Goal: Task Accomplishment & Management: Manage account settings

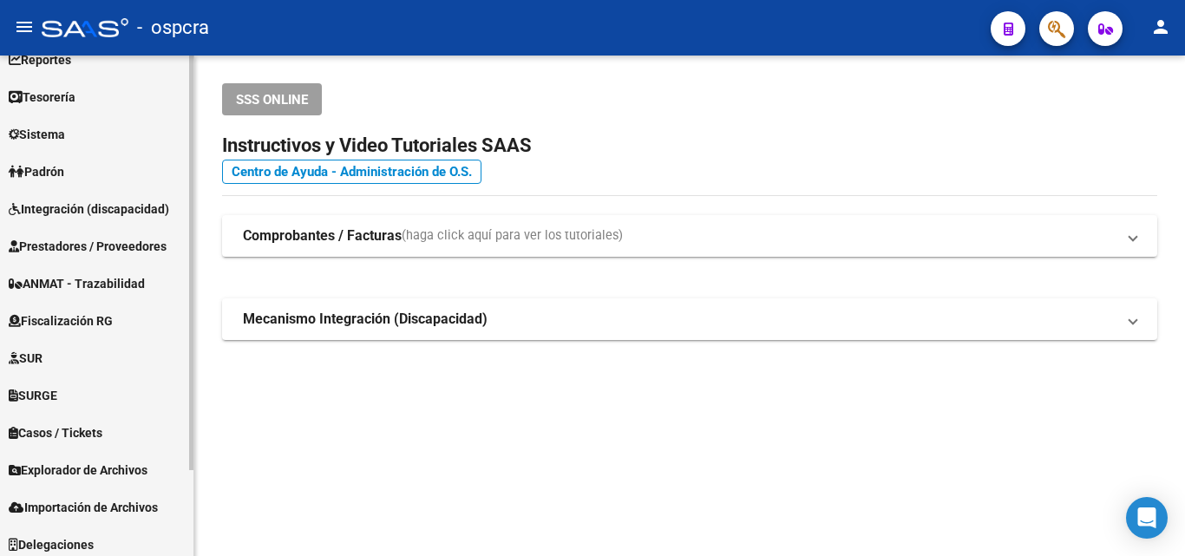
scroll to position [103, 0]
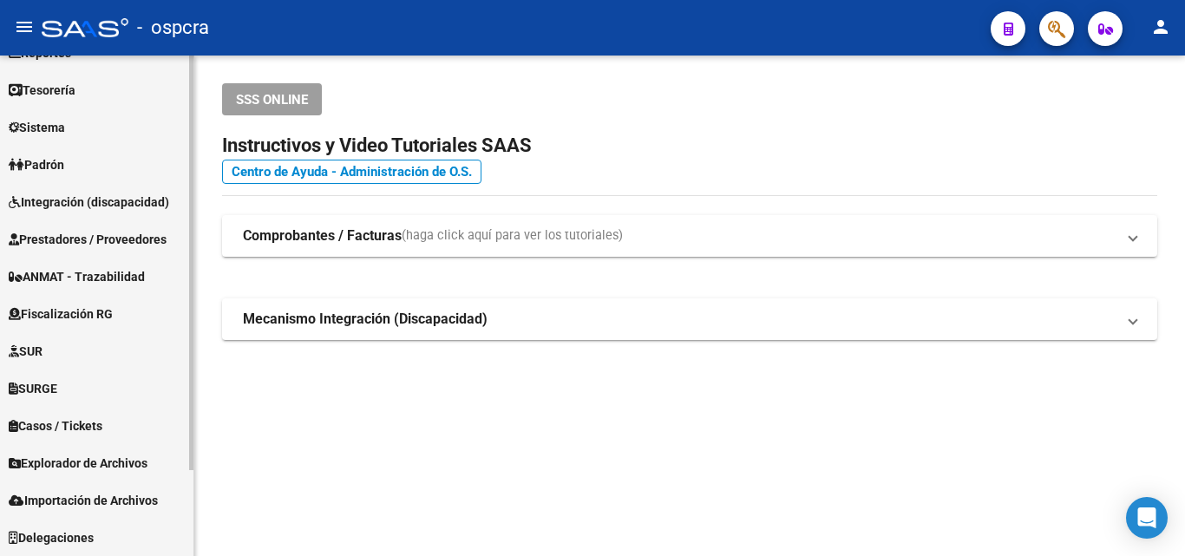
click at [82, 469] on span "Explorador de Archivos" at bounding box center [78, 463] width 139 height 19
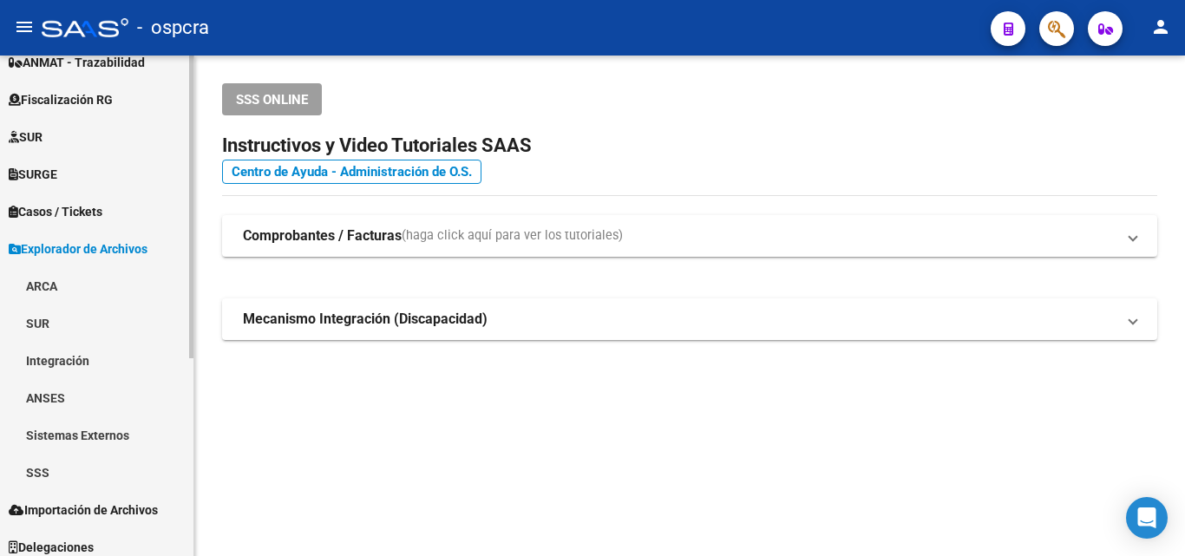
scroll to position [327, 0]
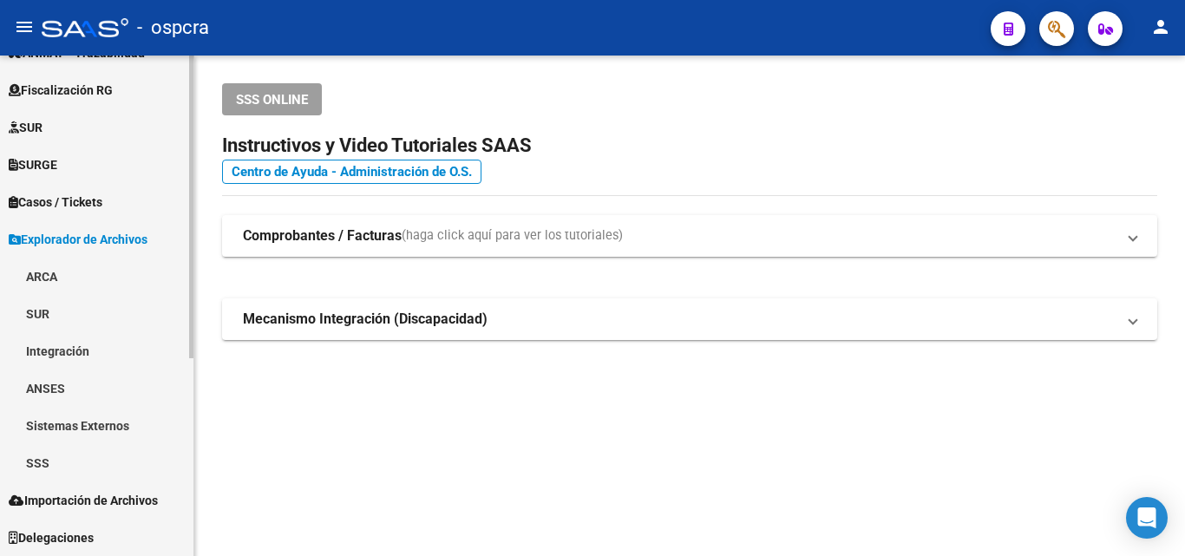
click at [60, 272] on link "ARCA" at bounding box center [97, 276] width 194 height 37
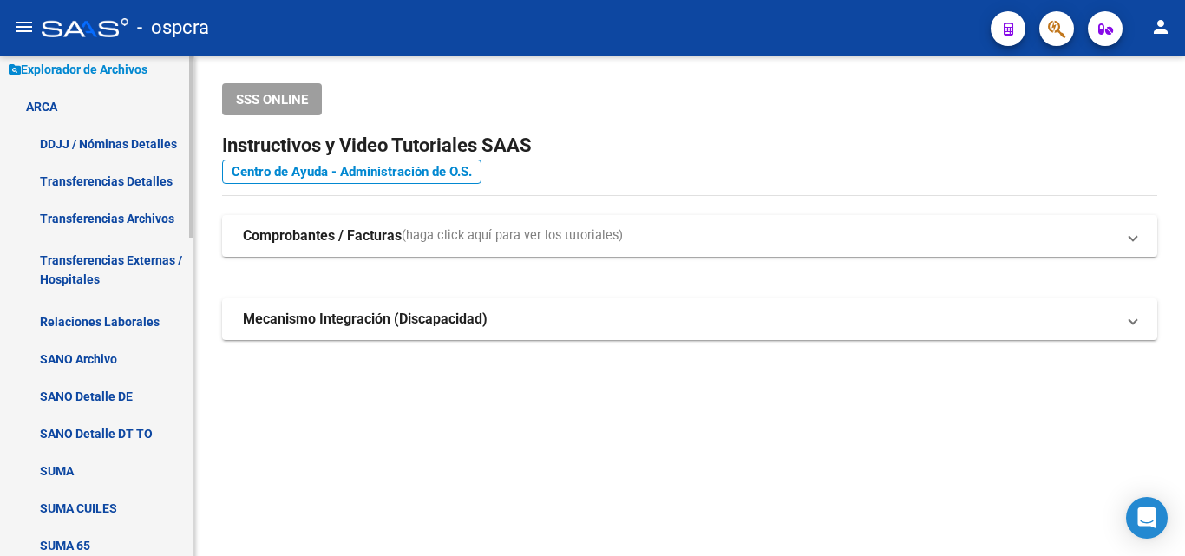
scroll to position [501, 0]
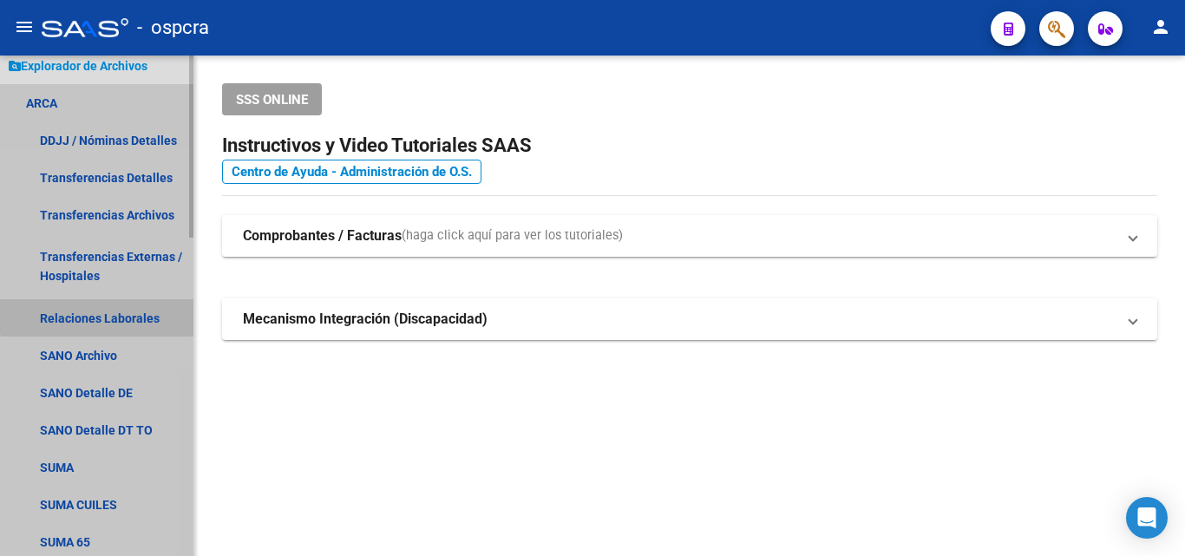
click at [118, 310] on link "Relaciones Laborales" at bounding box center [97, 317] width 194 height 37
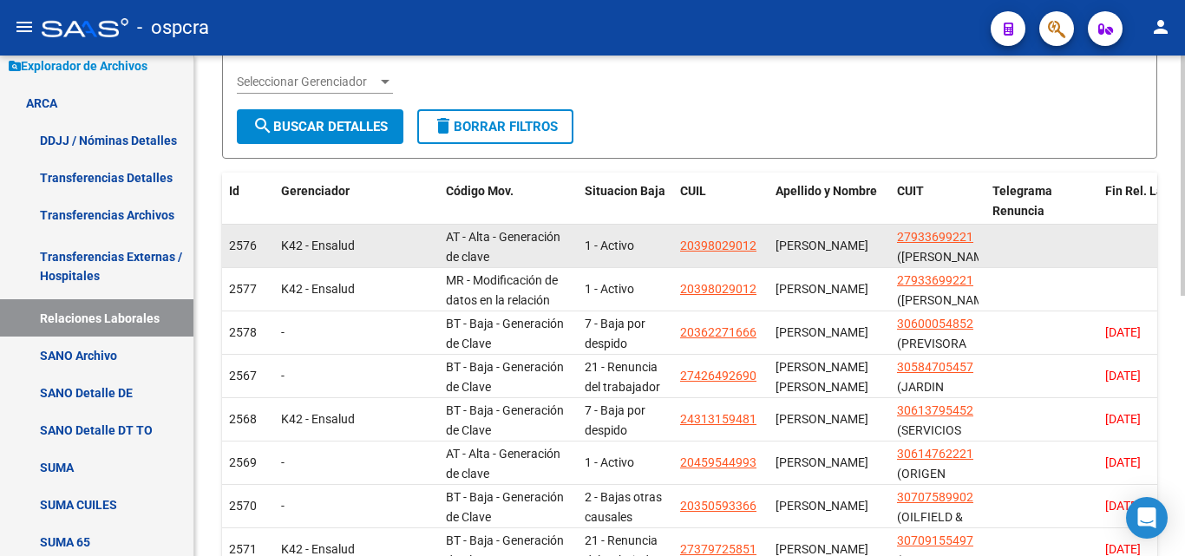
scroll to position [347, 0]
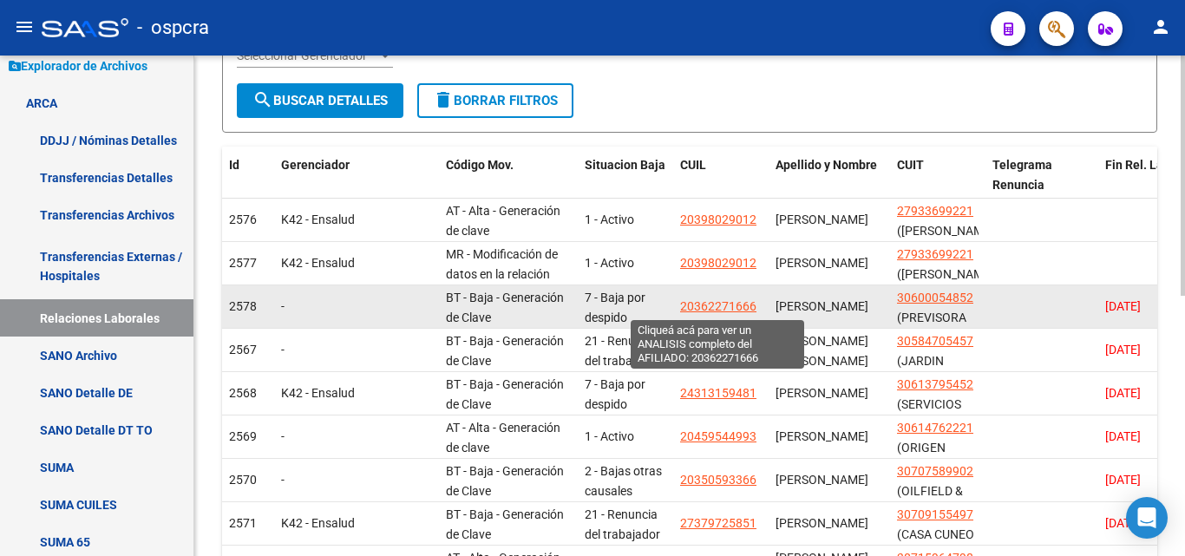
click at [732, 307] on span "20362271666" at bounding box center [718, 306] width 76 height 14
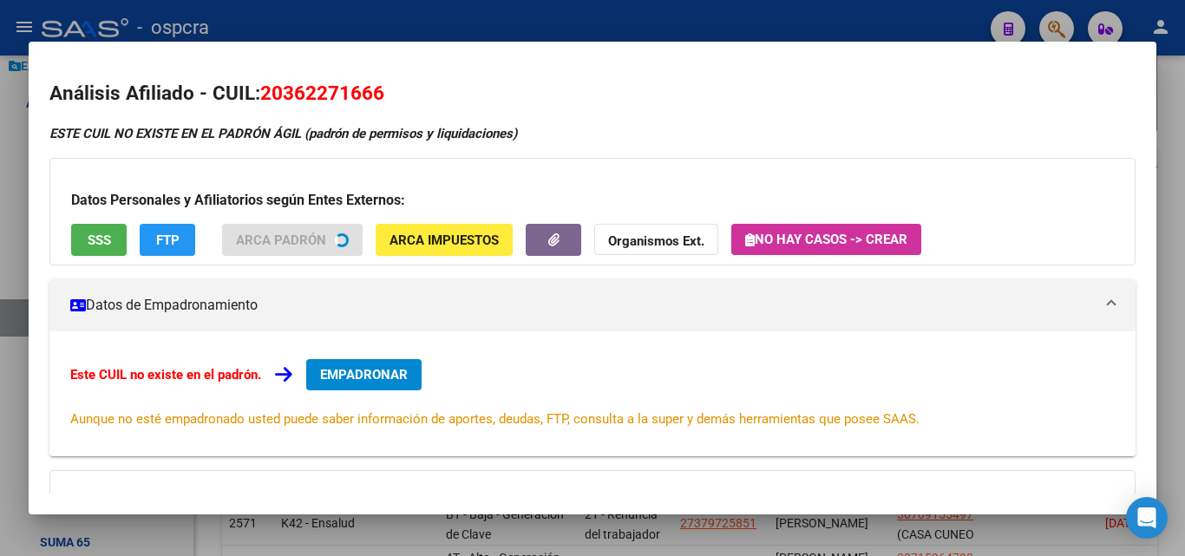
click at [0, 220] on div at bounding box center [592, 278] width 1185 height 556
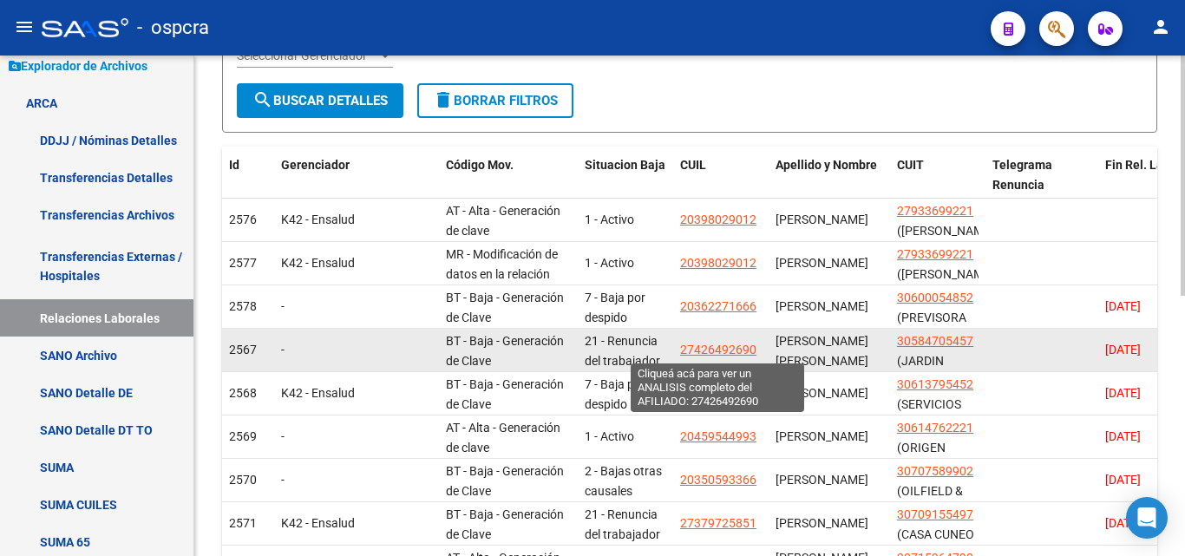
click at [734, 351] on span "27426492690" at bounding box center [718, 350] width 76 height 14
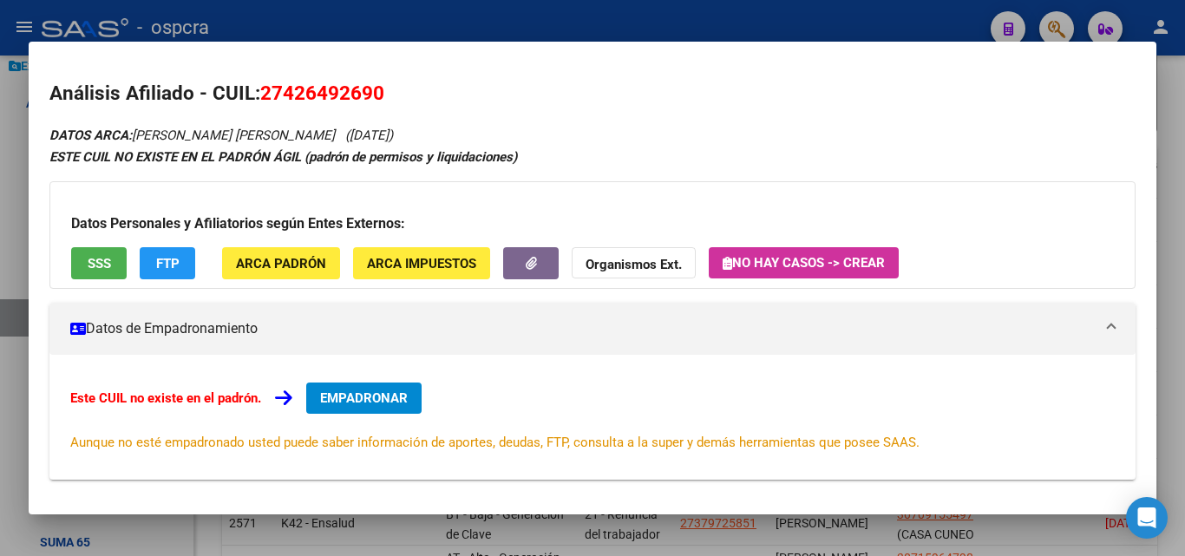
click at [0, 266] on div at bounding box center [592, 278] width 1185 height 556
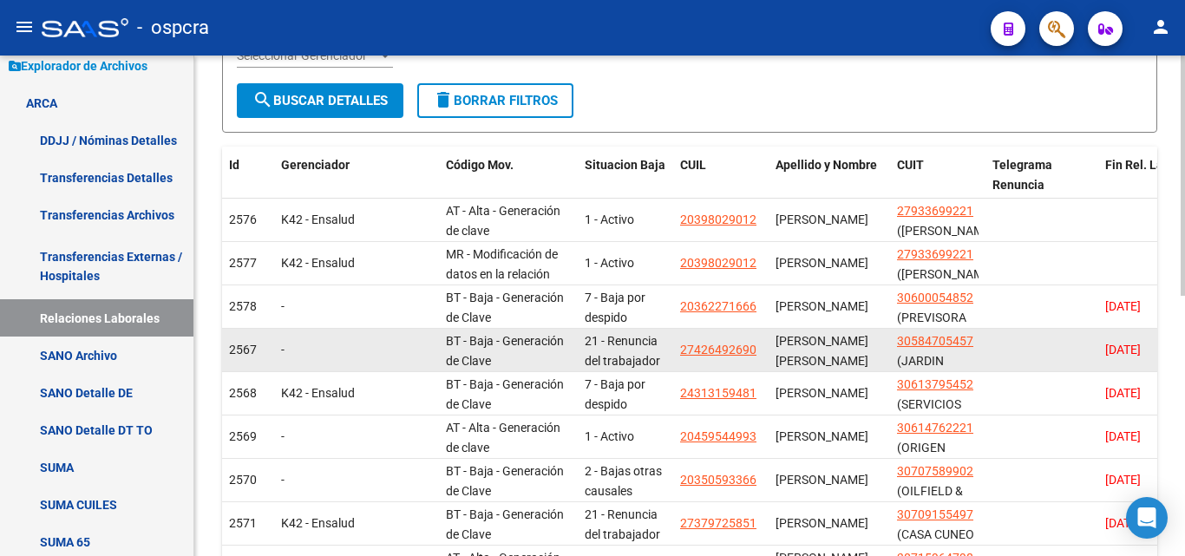
scroll to position [434, 0]
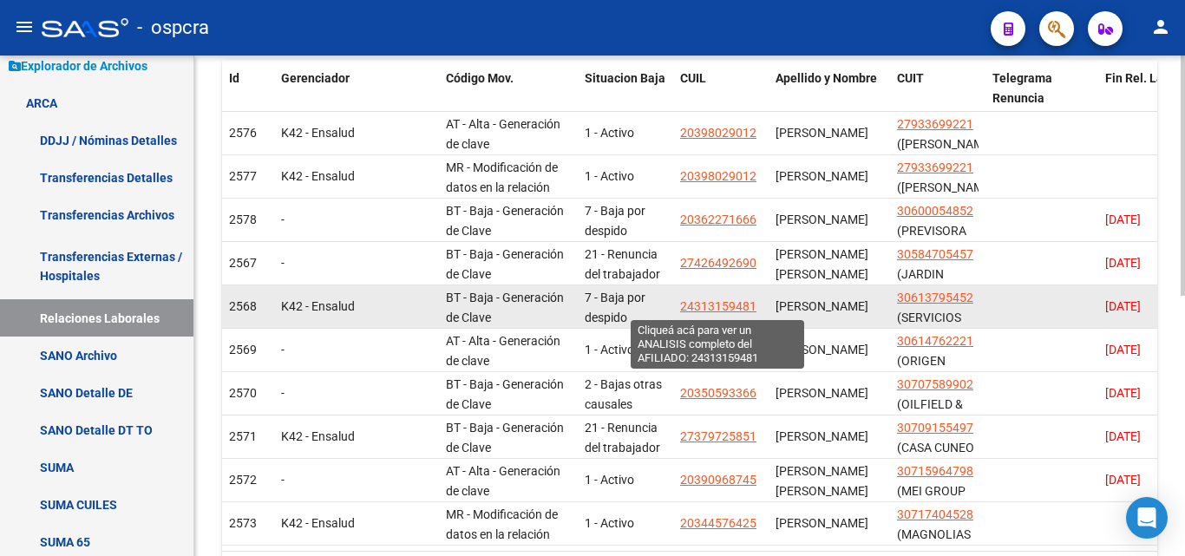
click at [733, 301] on span "24313159481" at bounding box center [718, 306] width 76 height 14
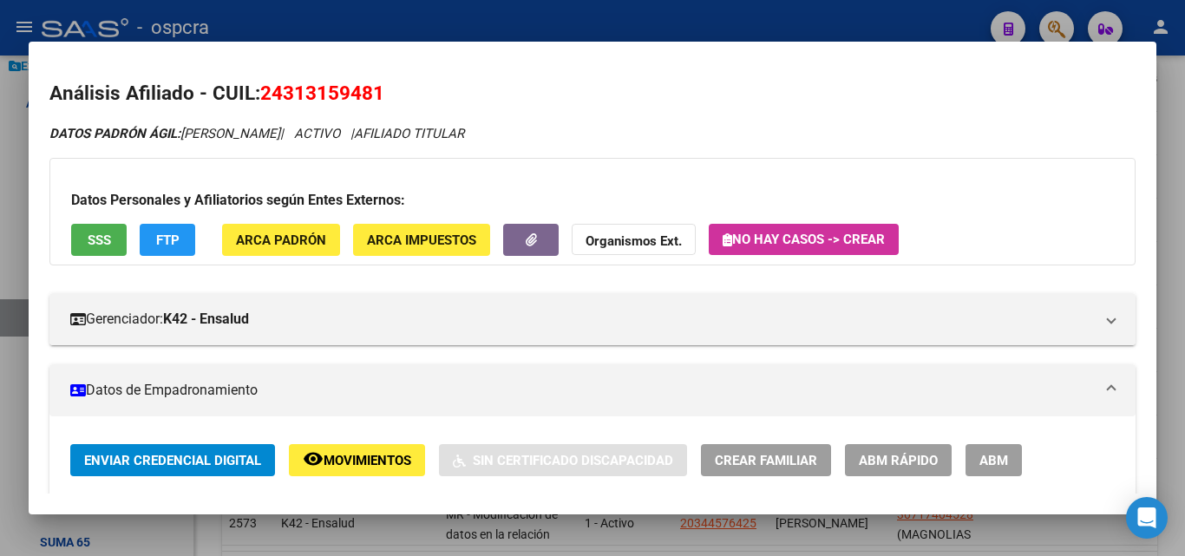
click at [385, 463] on span "Movimientos" at bounding box center [368, 461] width 88 height 16
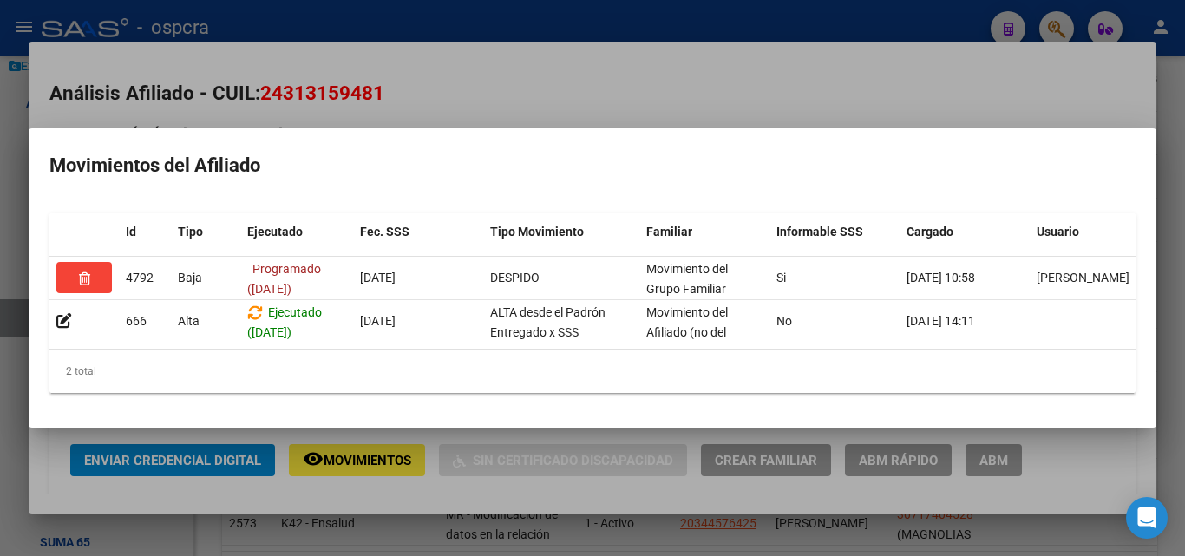
click at [0, 333] on div at bounding box center [592, 278] width 1185 height 556
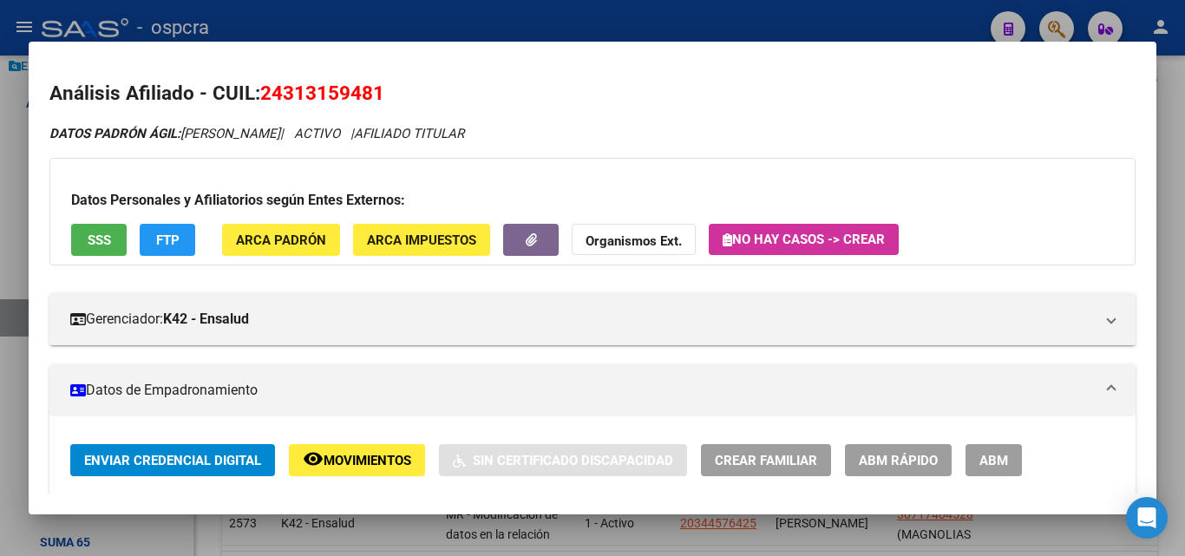
click at [0, 333] on div at bounding box center [592, 278] width 1185 height 556
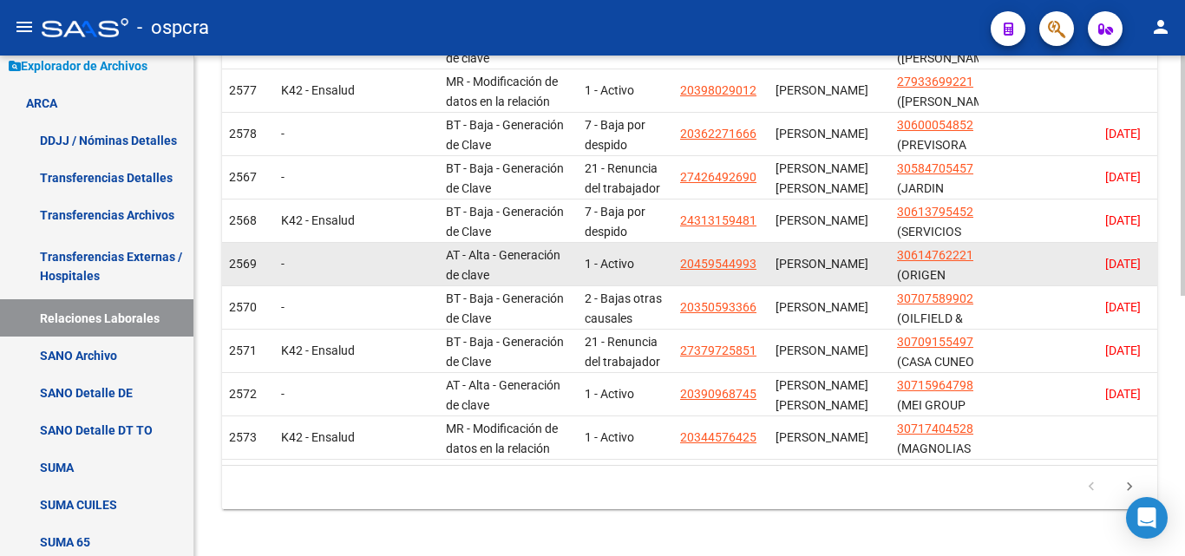
scroll to position [521, 0]
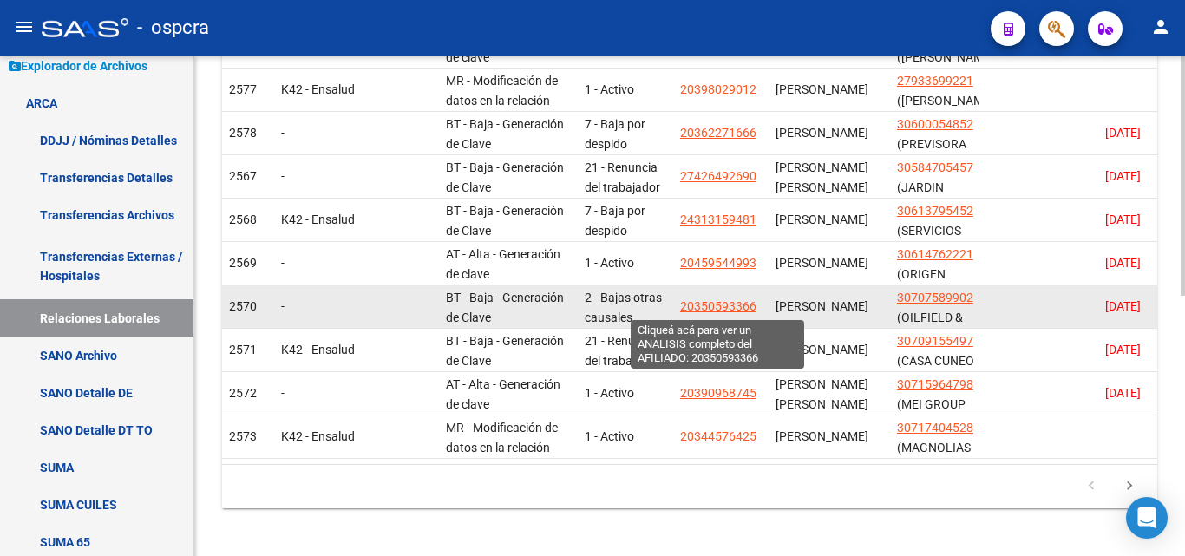
click at [715, 306] on span "20350593366" at bounding box center [718, 306] width 76 height 14
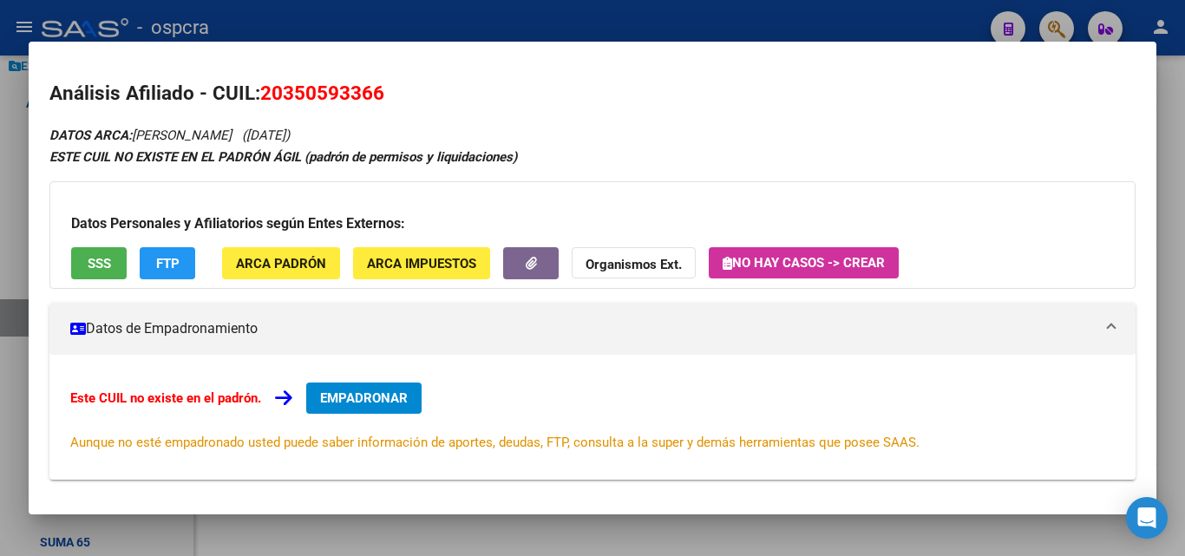
click at [1, 355] on div at bounding box center [592, 278] width 1185 height 556
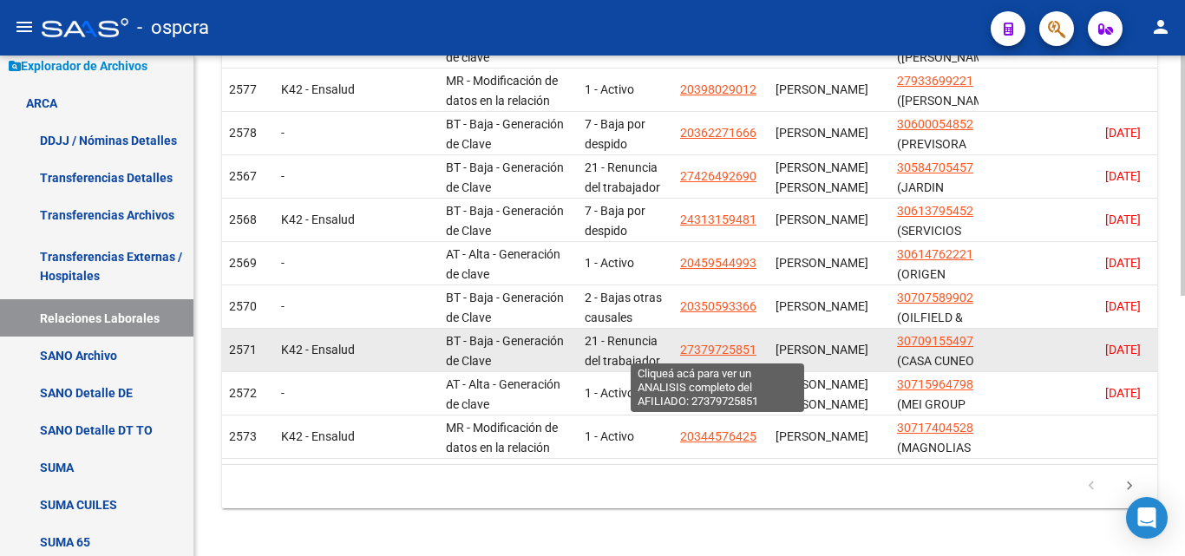
click at [705, 352] on span "27379725851" at bounding box center [718, 350] width 76 height 14
type textarea "27379725851"
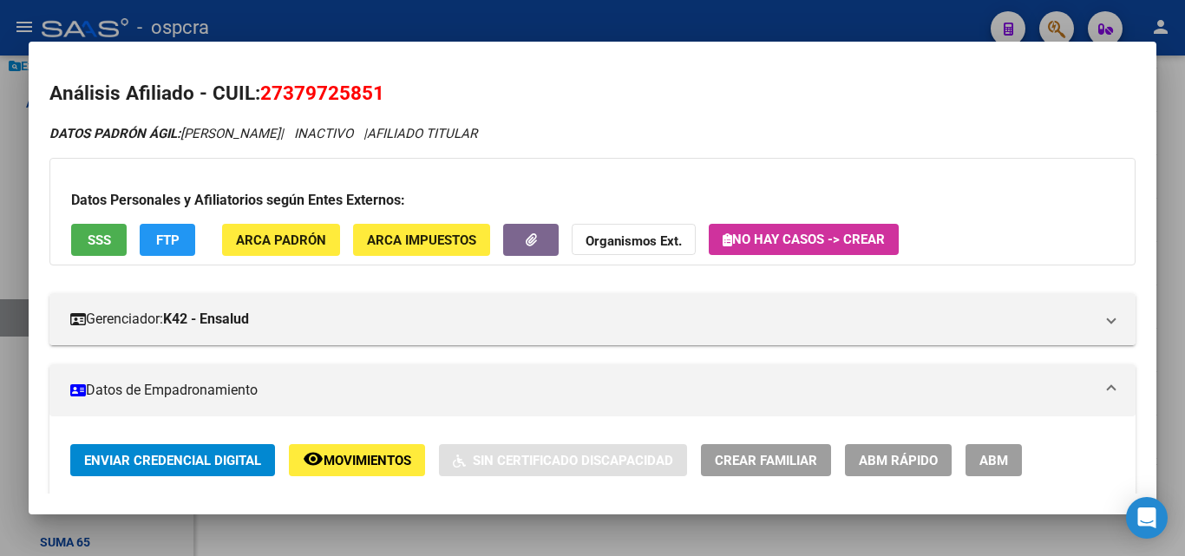
click at [385, 455] on span "Movimientos" at bounding box center [368, 461] width 88 height 16
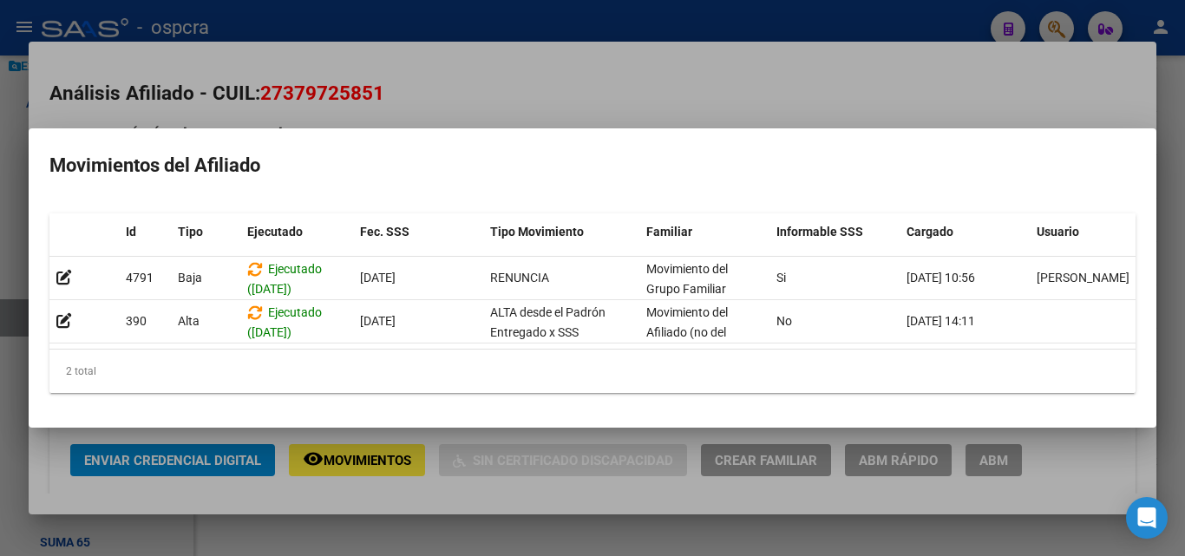
click at [3, 240] on div at bounding box center [592, 278] width 1185 height 556
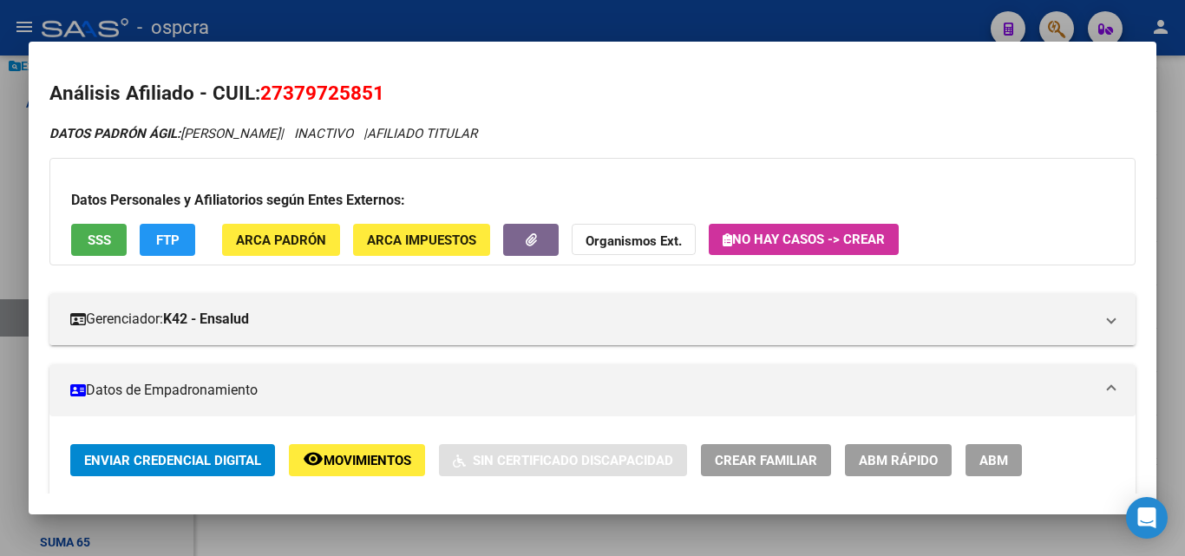
click at [3, 240] on div at bounding box center [592, 278] width 1185 height 556
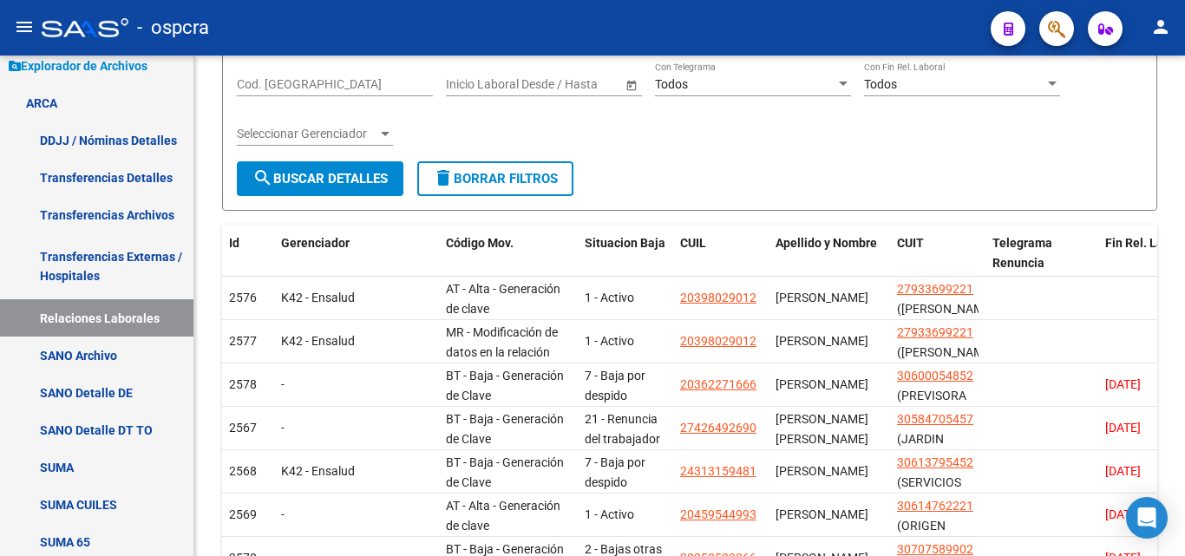
scroll to position [87, 0]
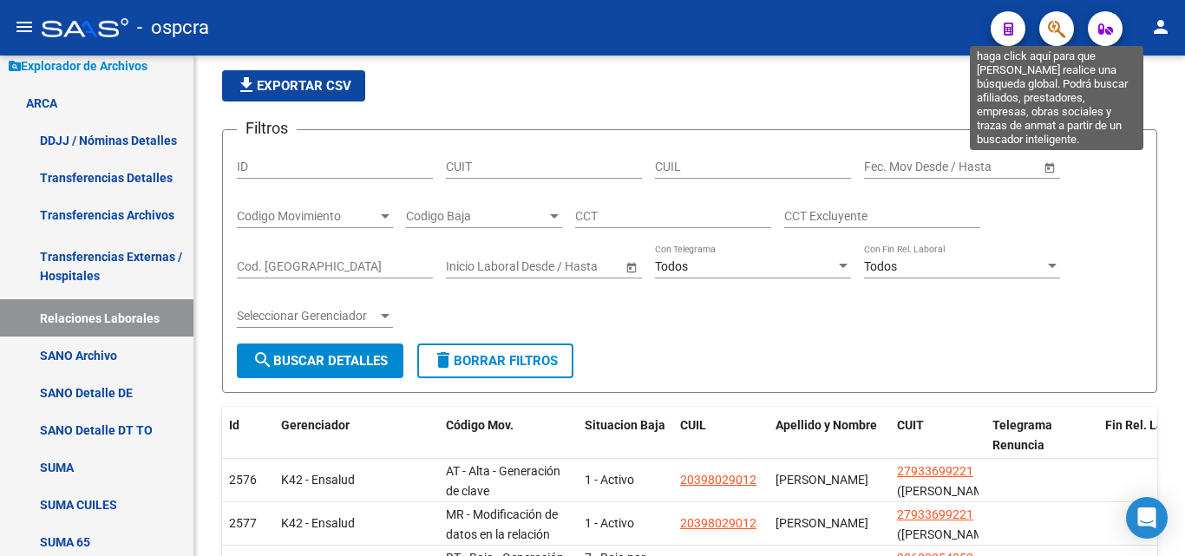
click at [1061, 26] on icon "button" at bounding box center [1056, 29] width 17 height 20
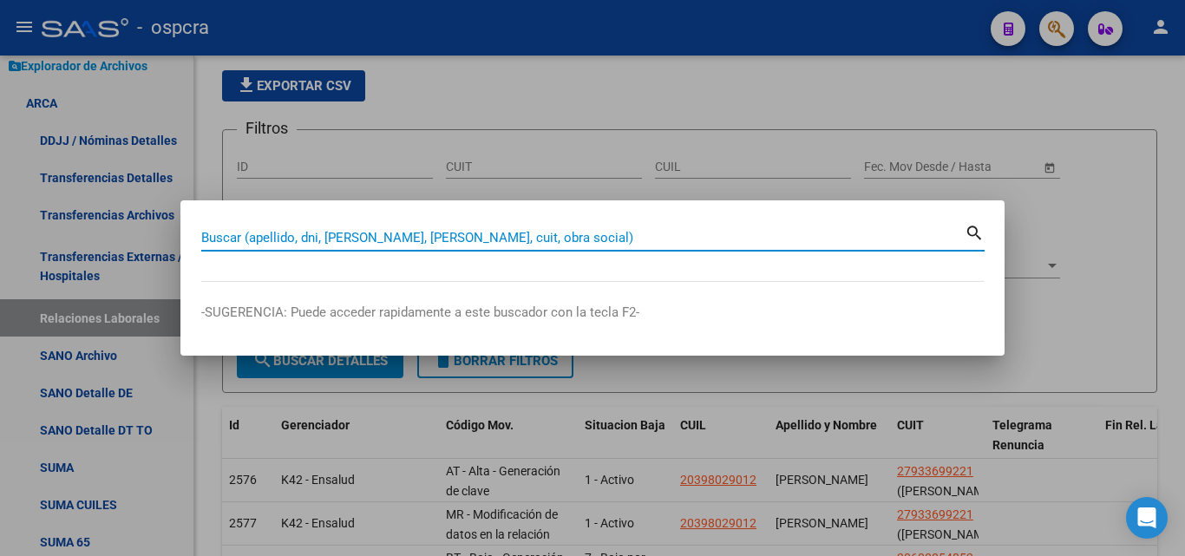
paste input "42.875.172"
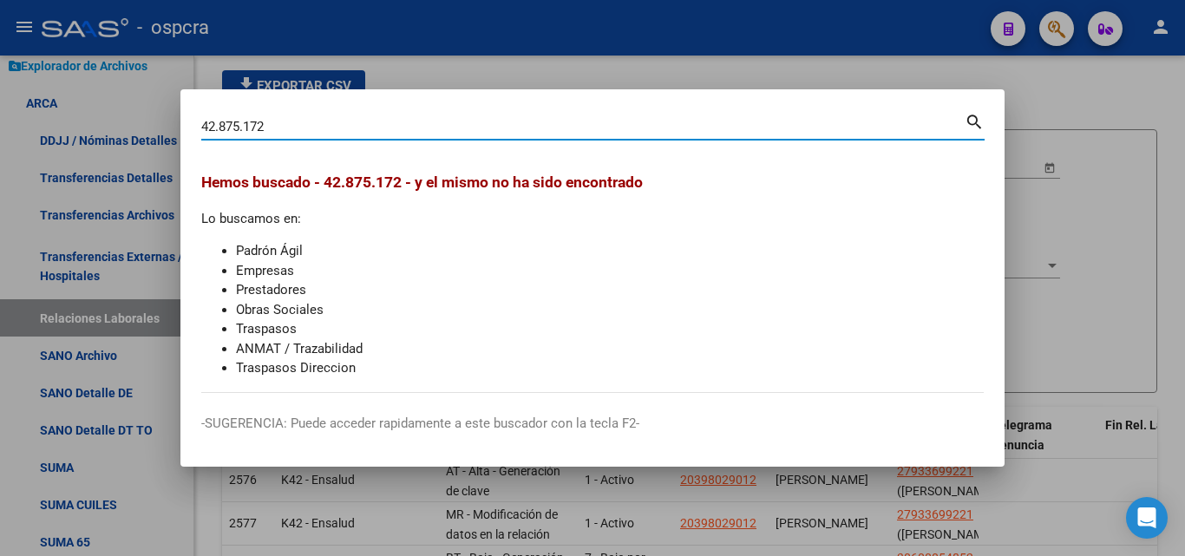
click at [221, 126] on input "42.875.172" at bounding box center [583, 127] width 764 height 16
click at [243, 125] on input "42875.172" at bounding box center [583, 127] width 764 height 16
type input "42875172"
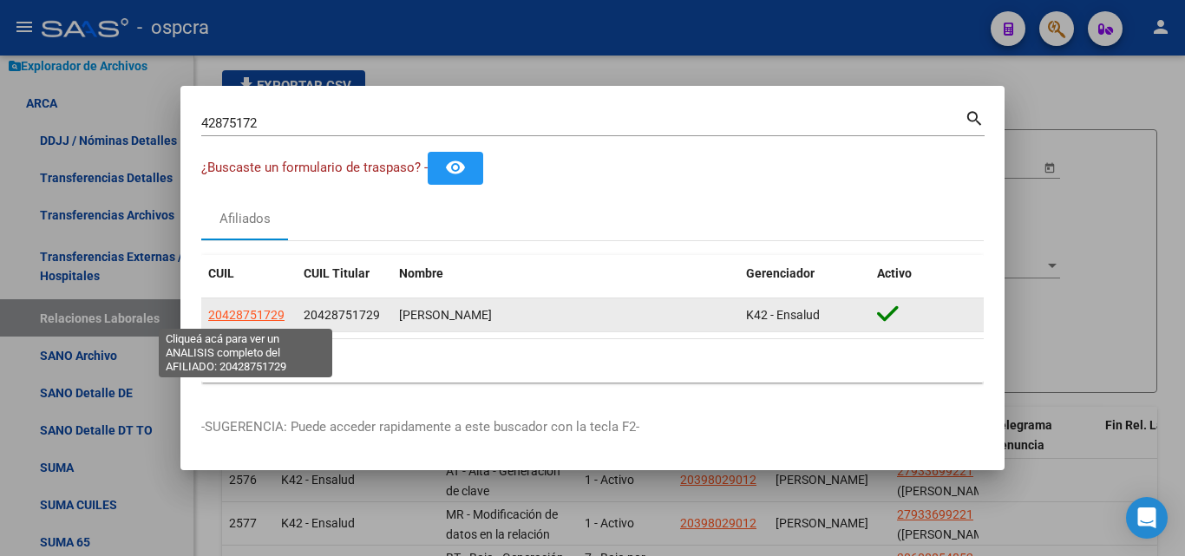
click at [237, 308] on span "20428751729" at bounding box center [246, 315] width 76 height 14
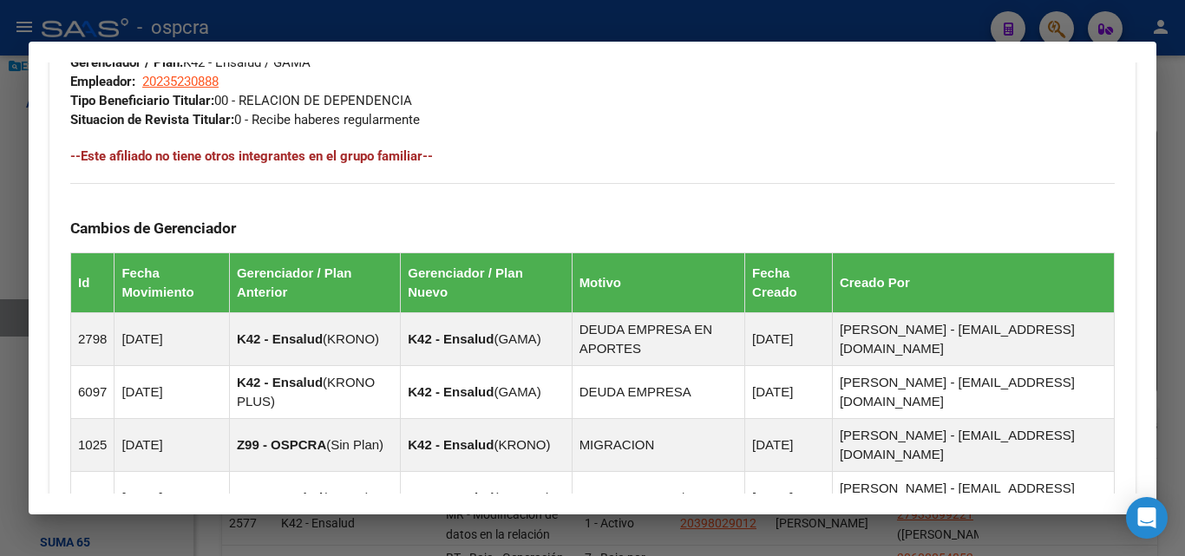
scroll to position [1176, 0]
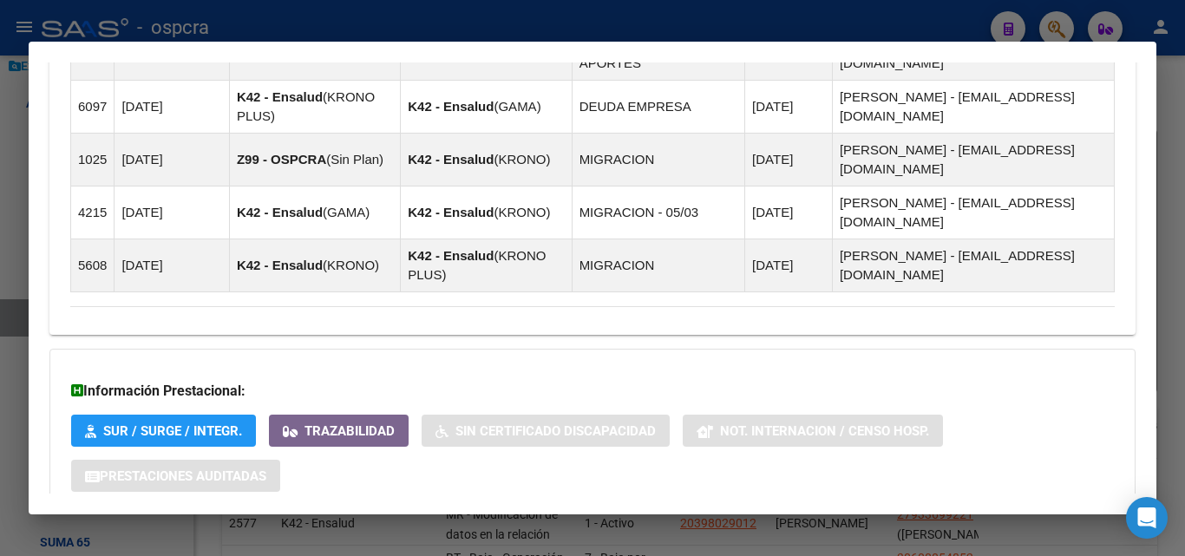
click at [396, 540] on span "Aportes y Contribuciones del Afiliado: 20428751729" at bounding box center [258, 548] width 325 height 16
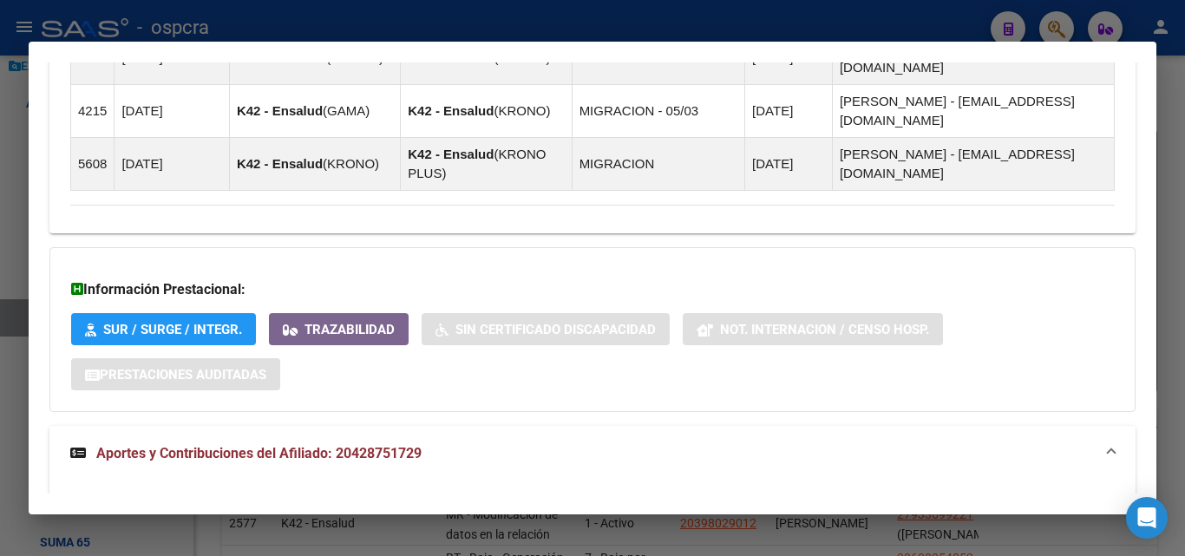
scroll to position [1611, 0]
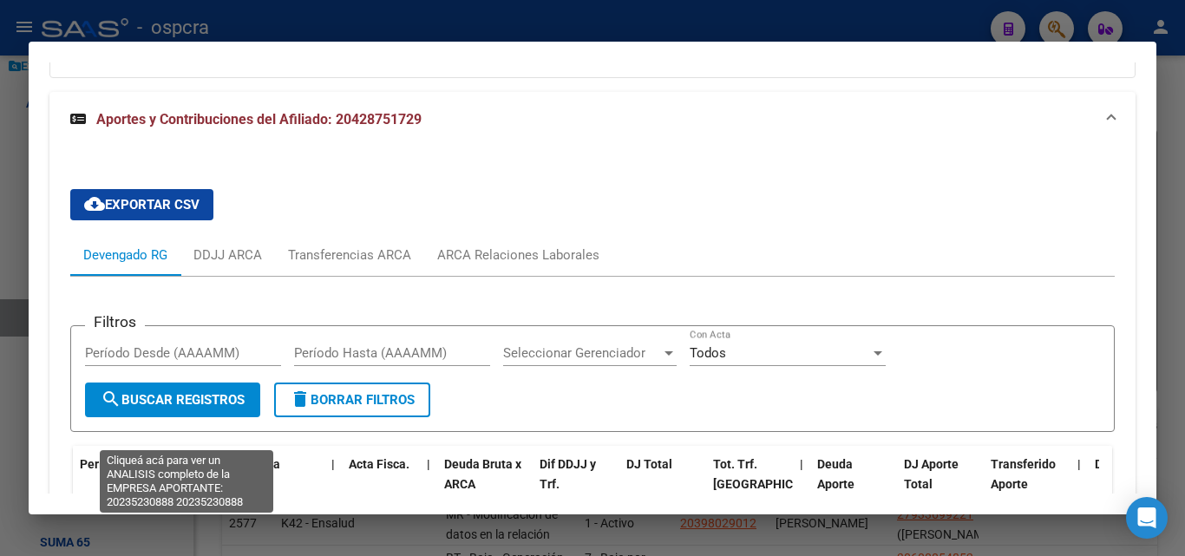
click at [175, 544] on span "20235230888" at bounding box center [187, 551] width 76 height 14
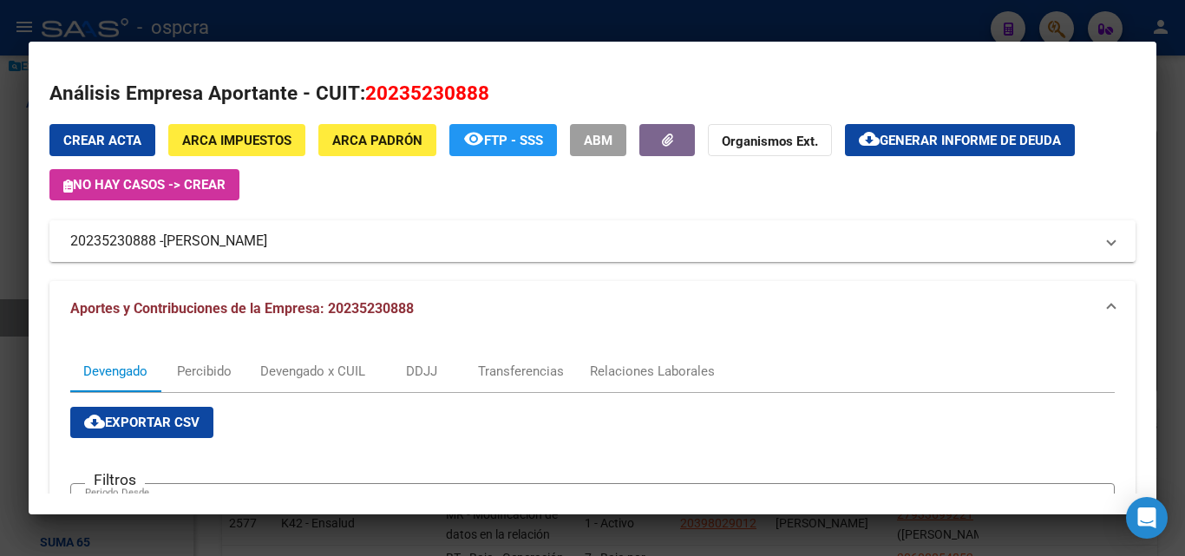
click at [267, 243] on span "[PERSON_NAME]" at bounding box center [215, 241] width 104 height 21
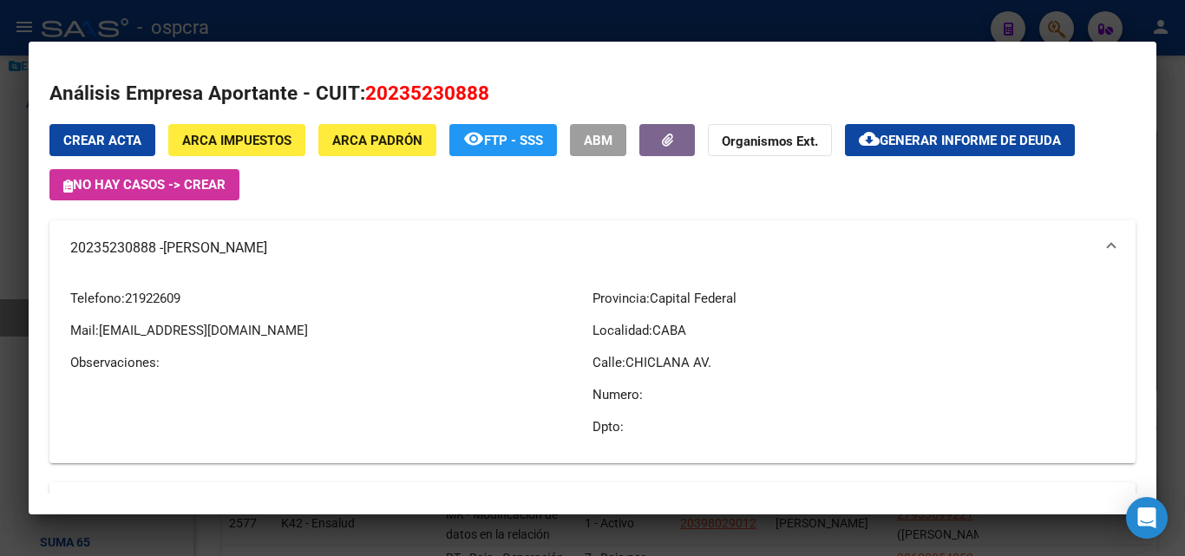
click at [0, 395] on div at bounding box center [592, 278] width 1185 height 556
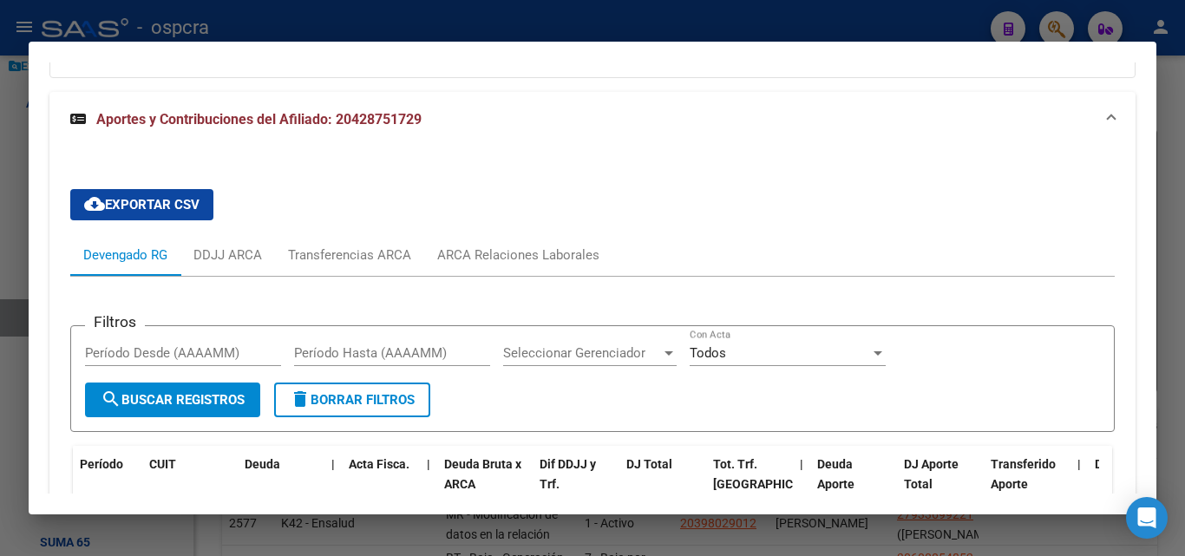
click at [0, 395] on div at bounding box center [592, 278] width 1185 height 556
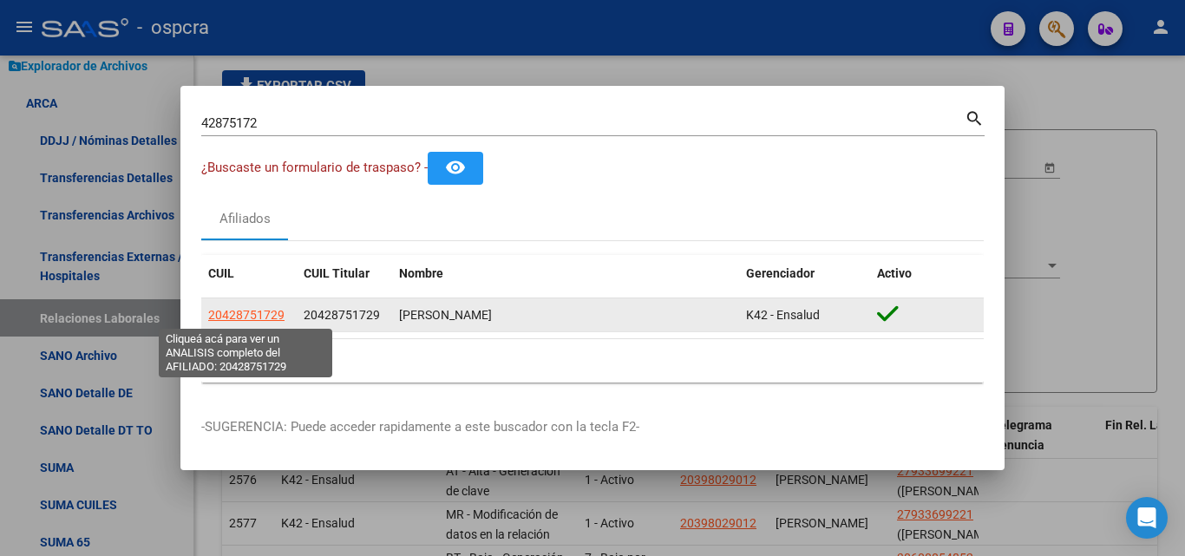
click at [248, 312] on span "20428751729" at bounding box center [246, 315] width 76 height 14
type textarea "20428751729"
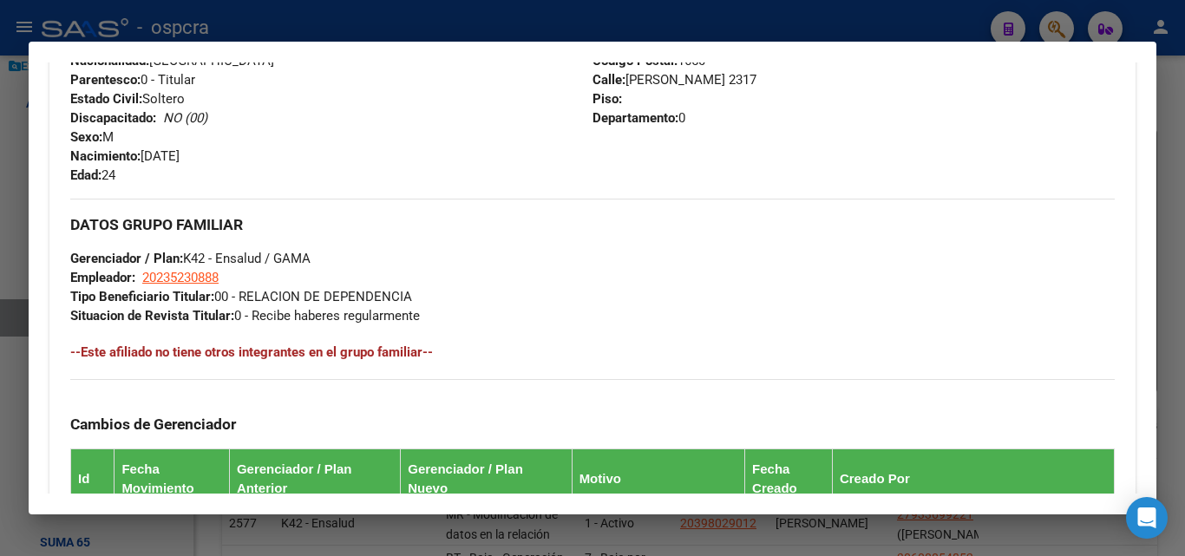
scroll to position [260, 0]
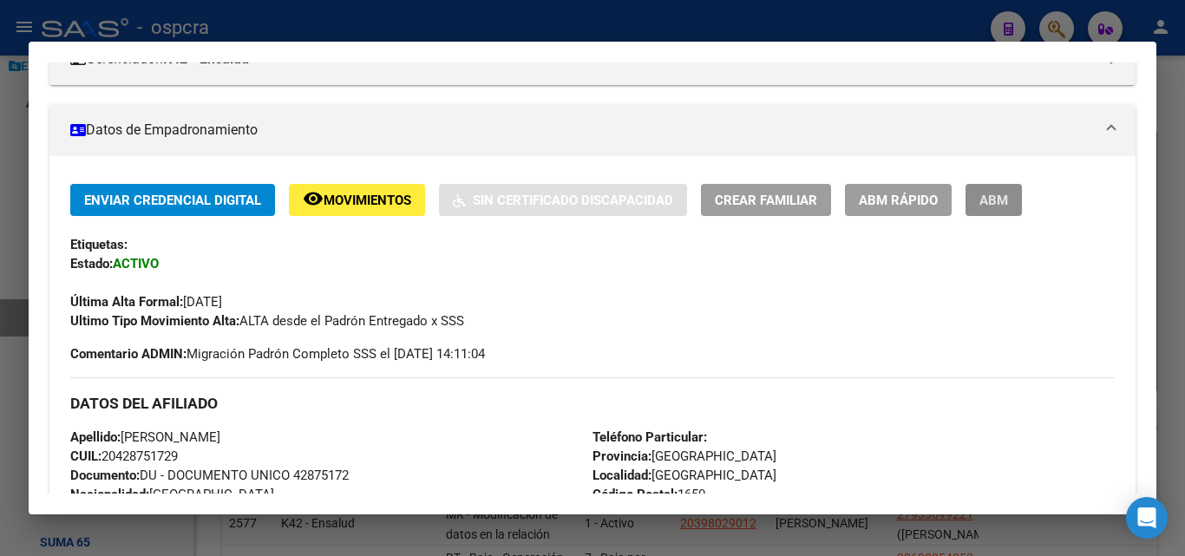
click at [988, 208] on span "ABM" at bounding box center [994, 201] width 29 height 16
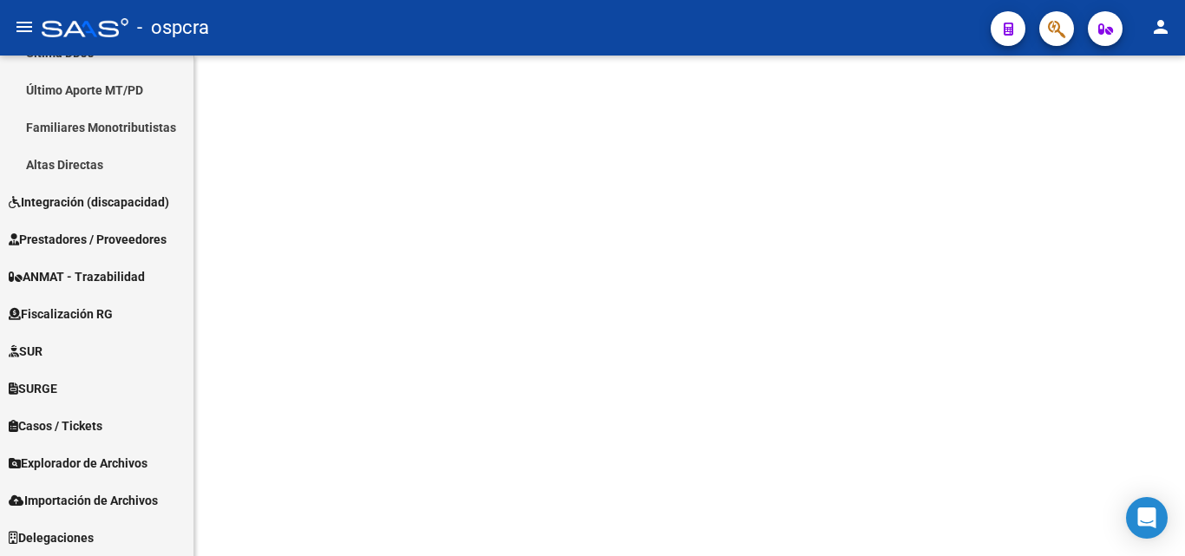
scroll to position [514, 0]
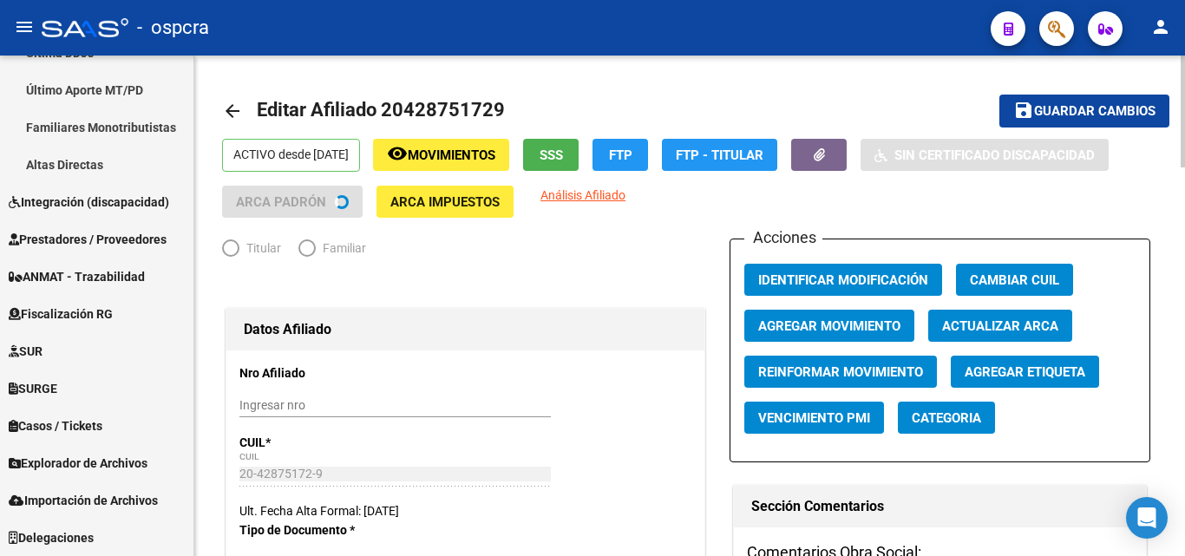
radio input "true"
type input "20-23523088-8"
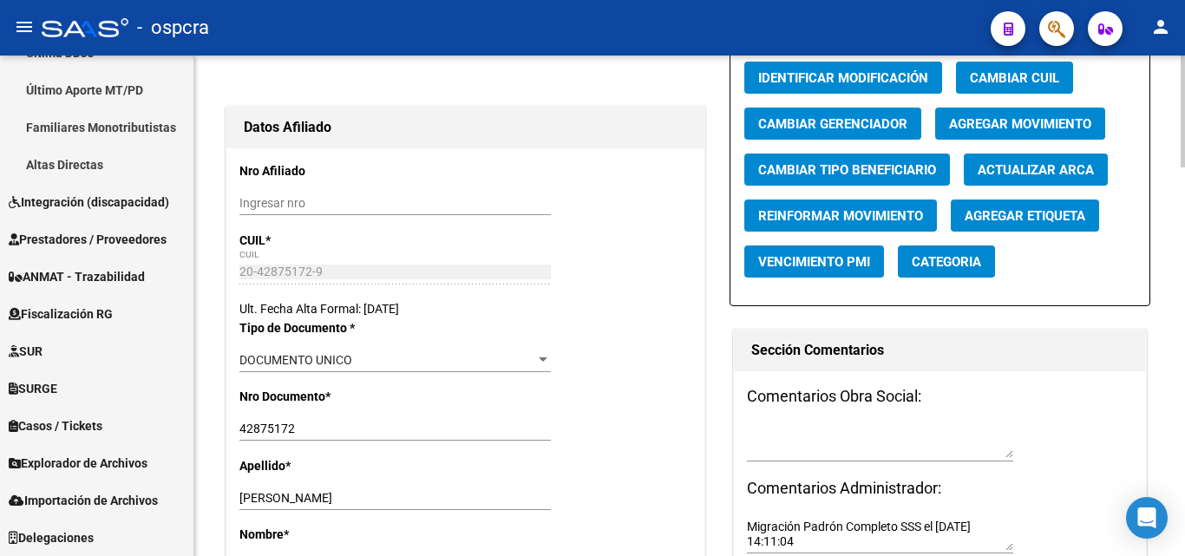
scroll to position [0, 0]
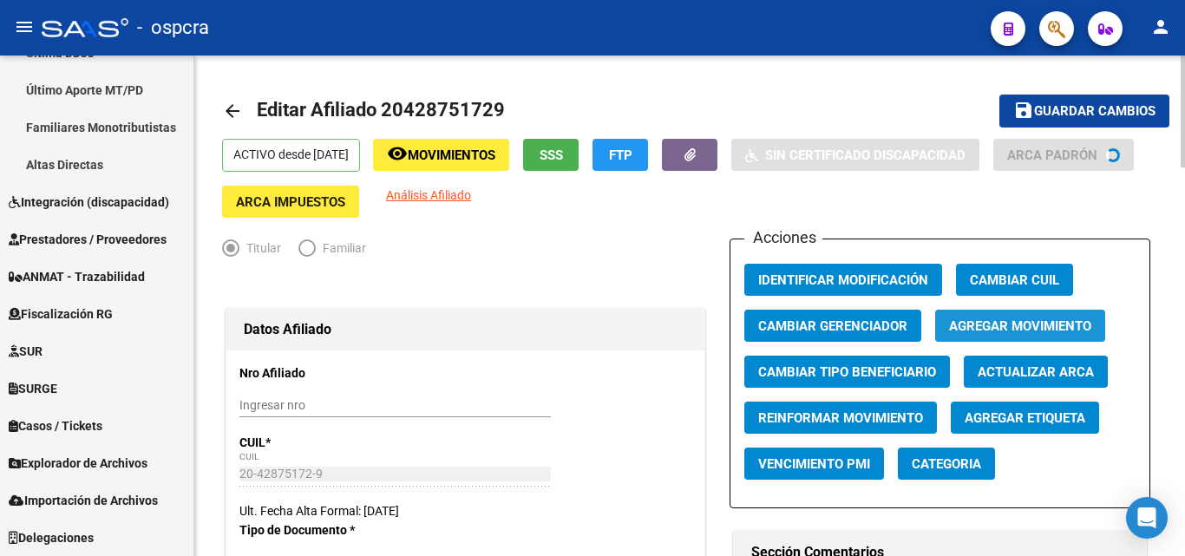
click at [1021, 323] on span "Agregar Movimiento" at bounding box center [1020, 326] width 142 height 16
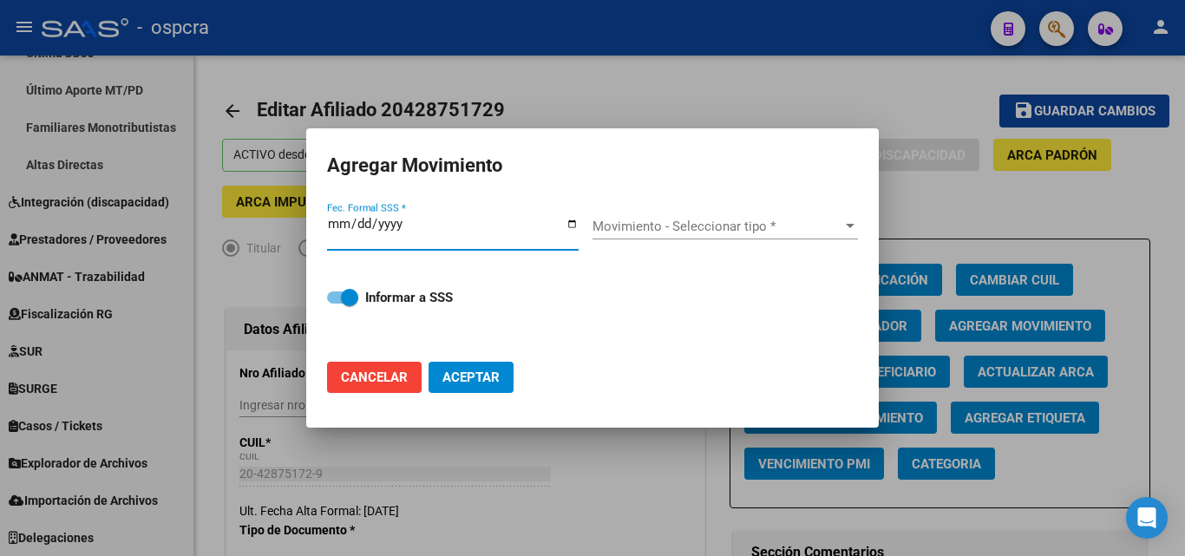
click at [626, 493] on div at bounding box center [592, 278] width 1185 height 556
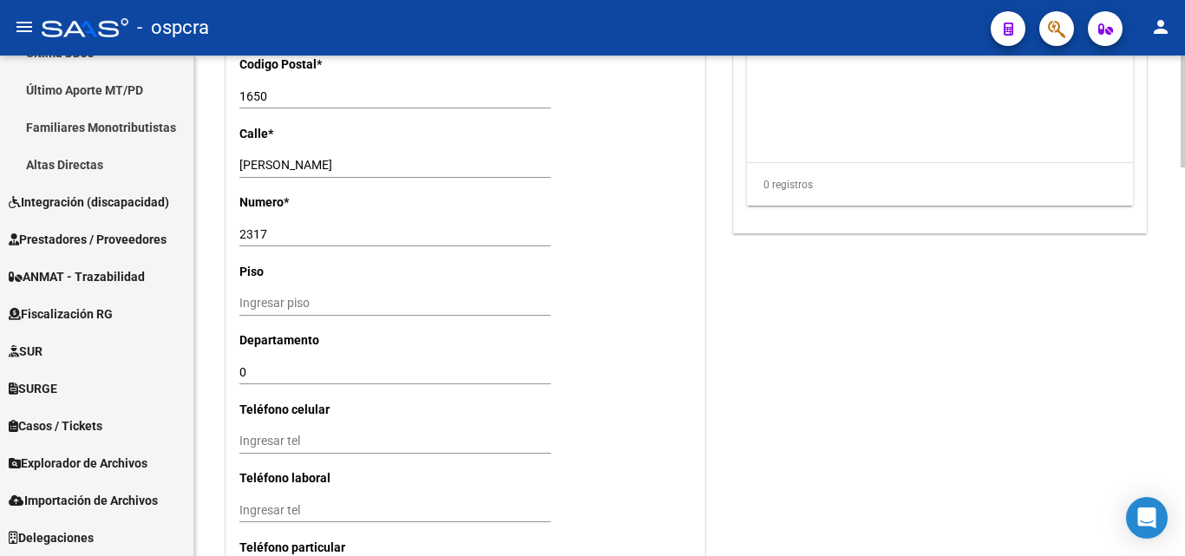
scroll to position [1733, 0]
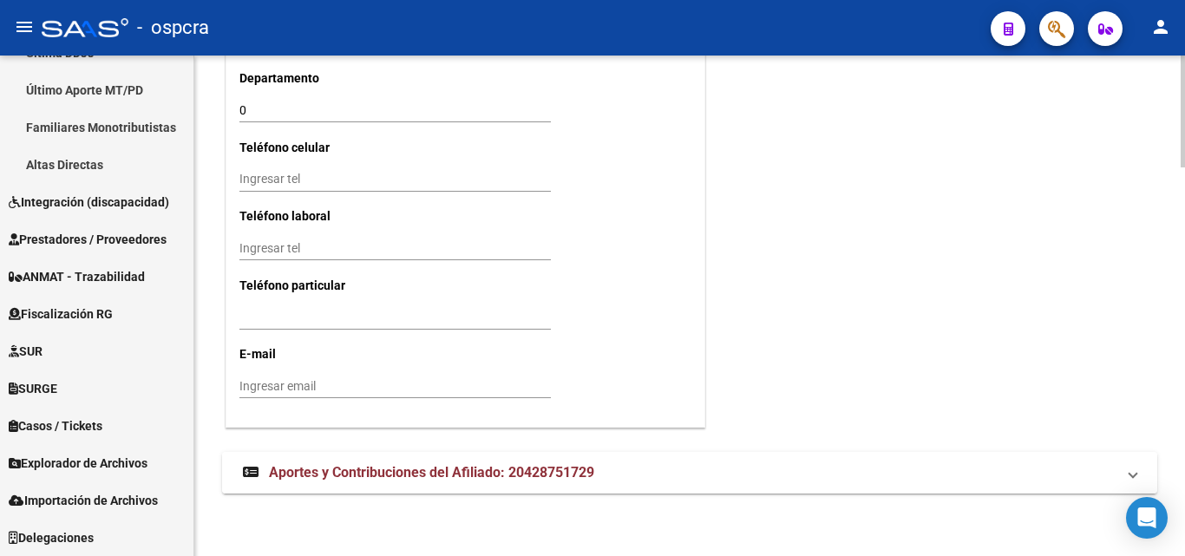
click at [533, 469] on span "Aportes y Contribuciones del Afiliado: 20428751729" at bounding box center [431, 472] width 325 height 16
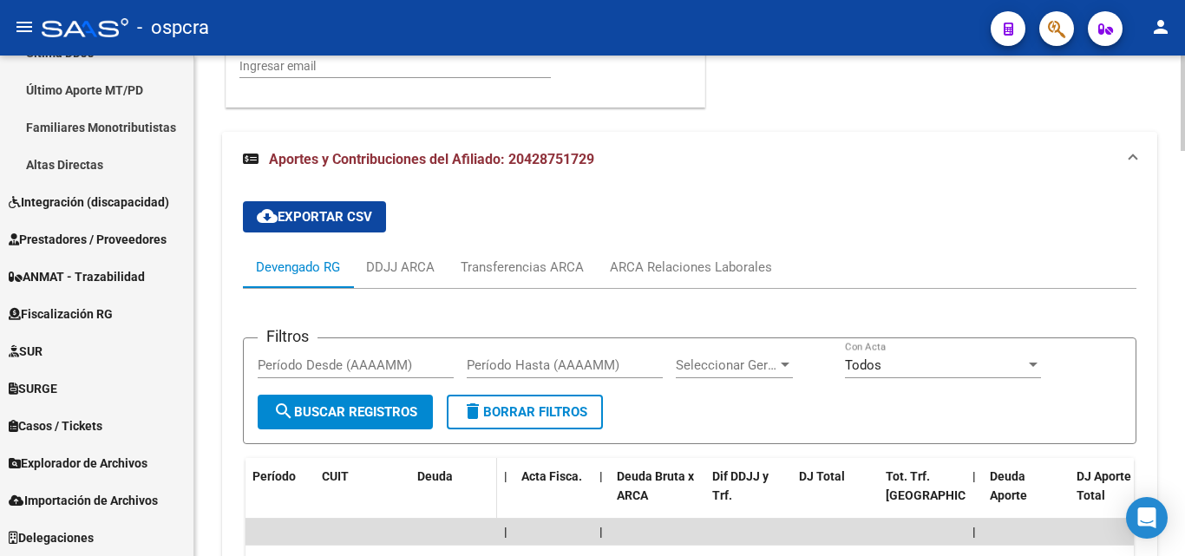
scroll to position [2127, 0]
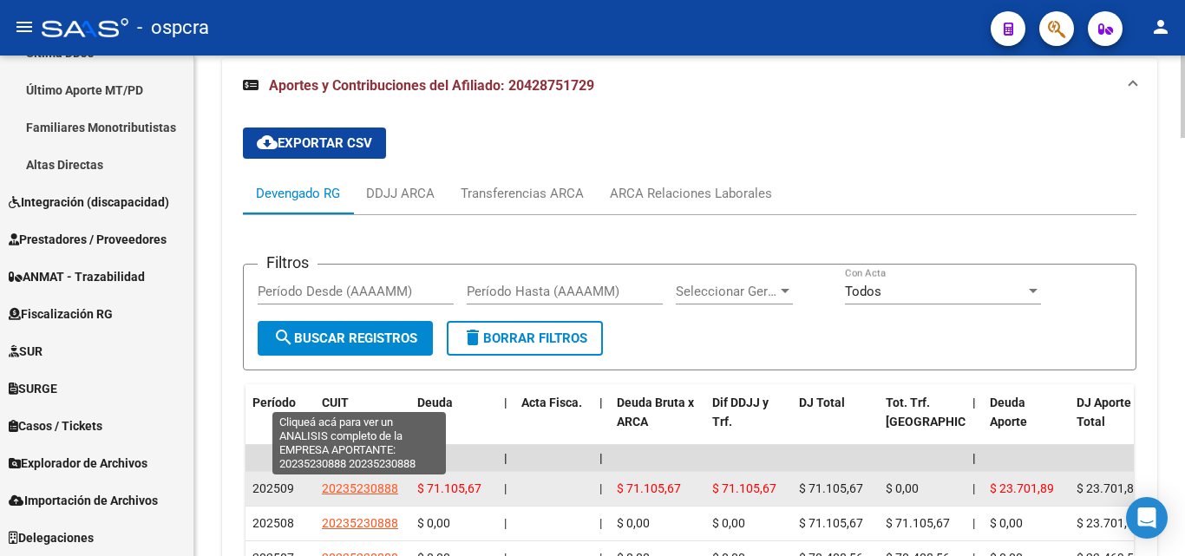
click at [371, 492] on span "20235230888" at bounding box center [360, 489] width 76 height 14
type textarea "20235230888"
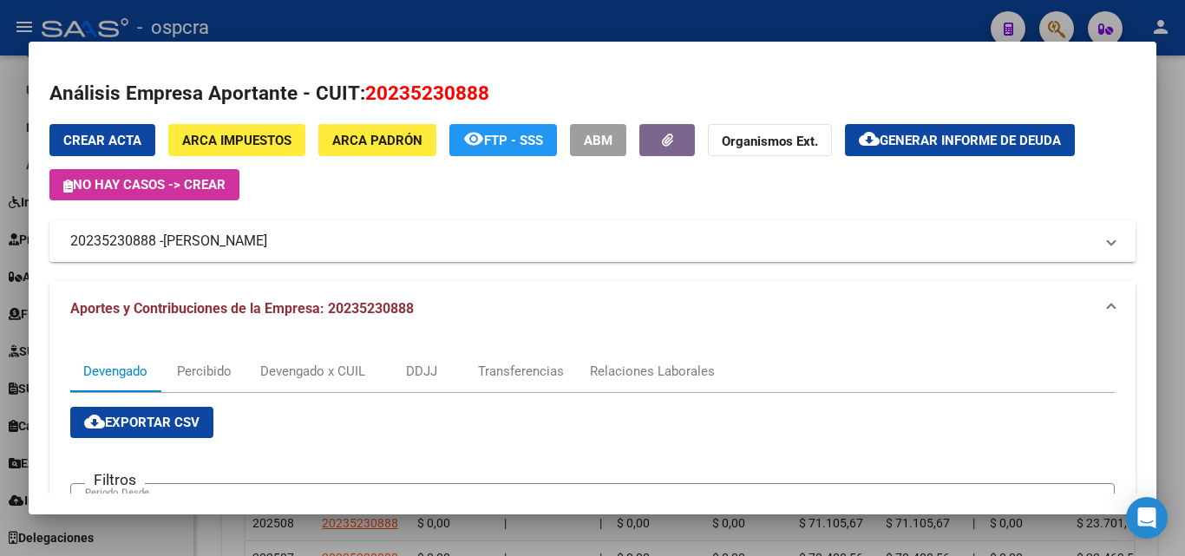
click at [267, 240] on span "[PERSON_NAME]" at bounding box center [215, 241] width 104 height 21
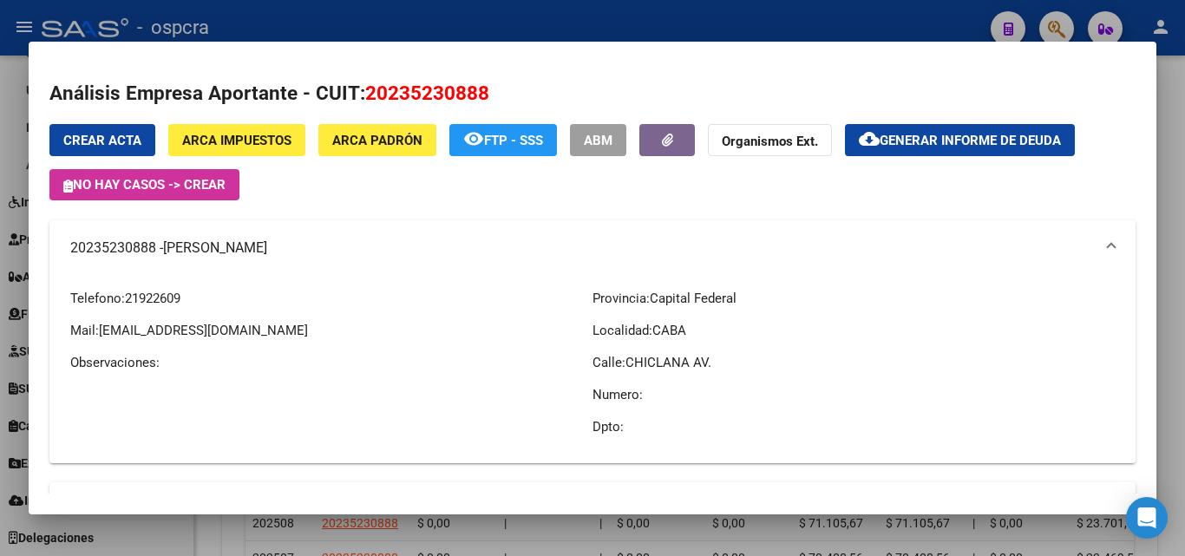
click at [0, 361] on div at bounding box center [592, 278] width 1185 height 556
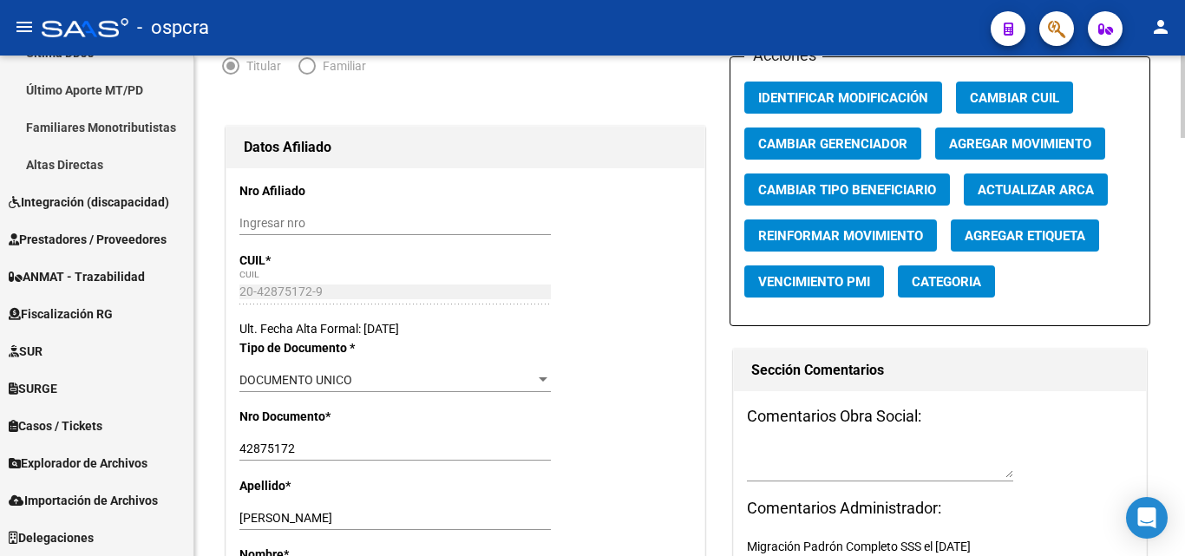
scroll to position [44, 0]
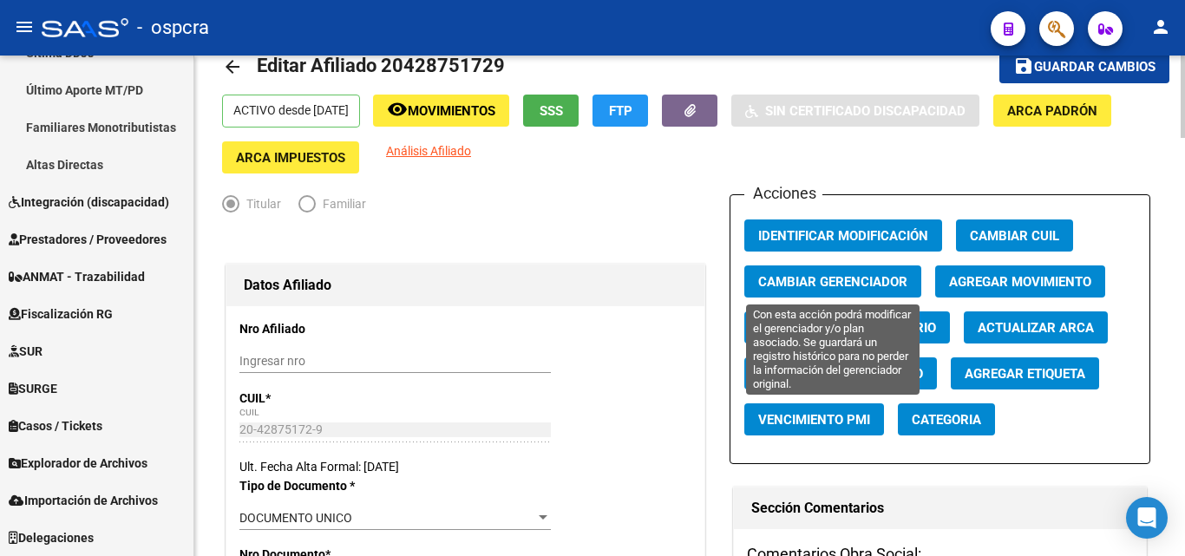
click at [865, 269] on button "Cambiar Gerenciador" at bounding box center [833, 282] width 177 height 32
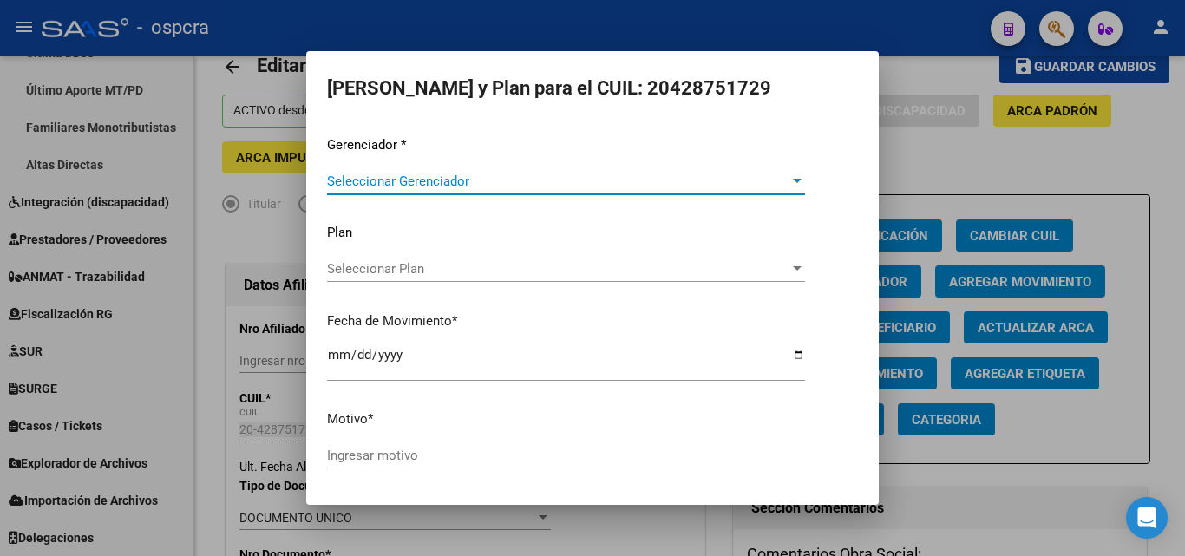
click at [742, 174] on span "Seleccionar Gerenciador" at bounding box center [558, 182] width 463 height 16
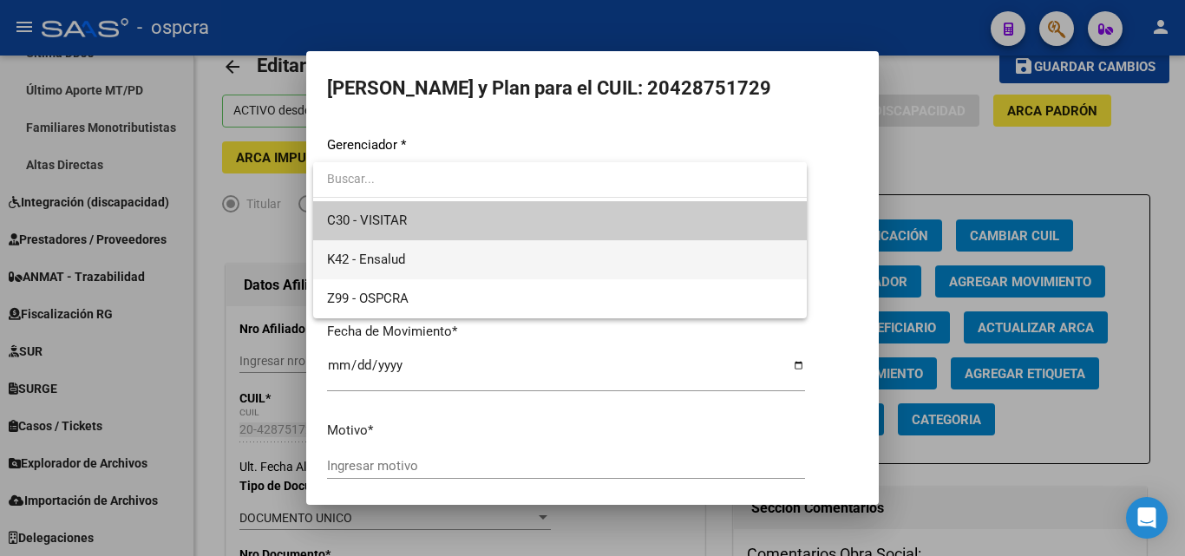
click at [426, 260] on span "K42 - Ensalud" at bounding box center [560, 259] width 466 height 39
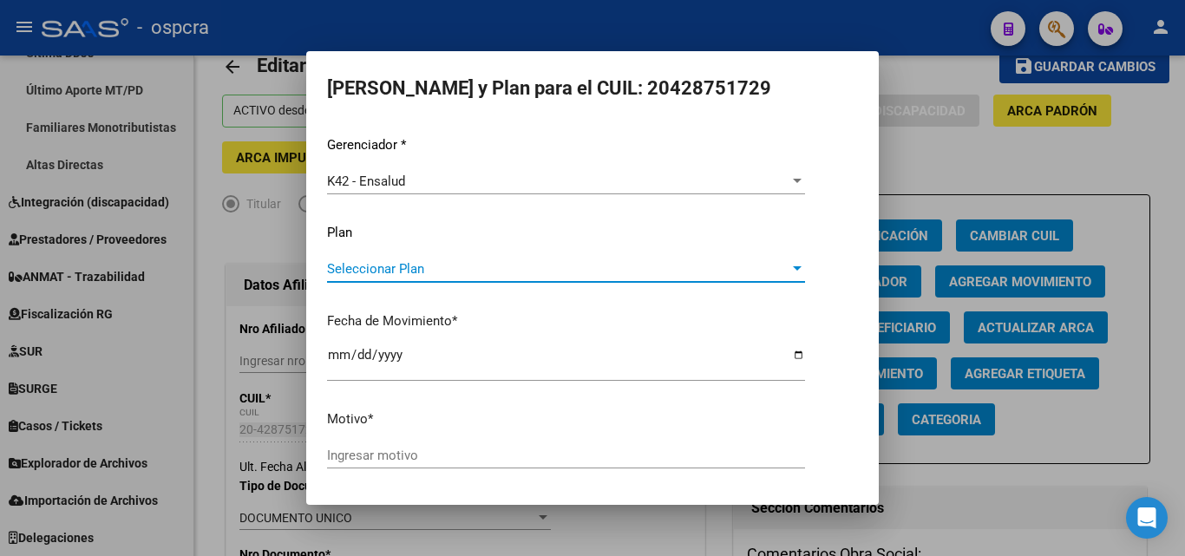
click at [508, 272] on span "Seleccionar Plan" at bounding box center [558, 269] width 463 height 16
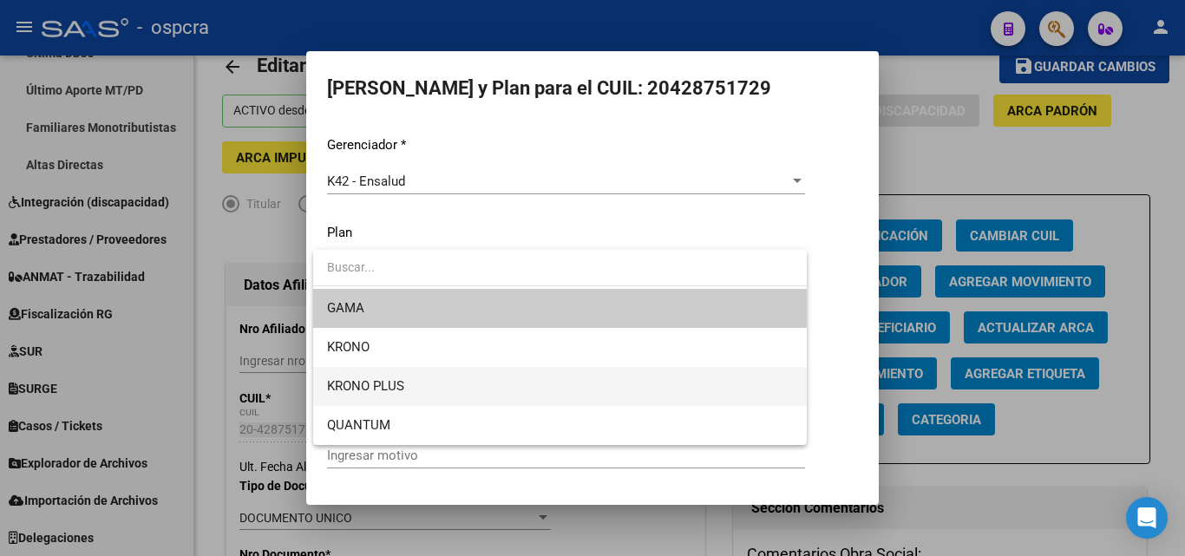
click at [477, 386] on span "KRONO PLUS" at bounding box center [560, 386] width 466 height 39
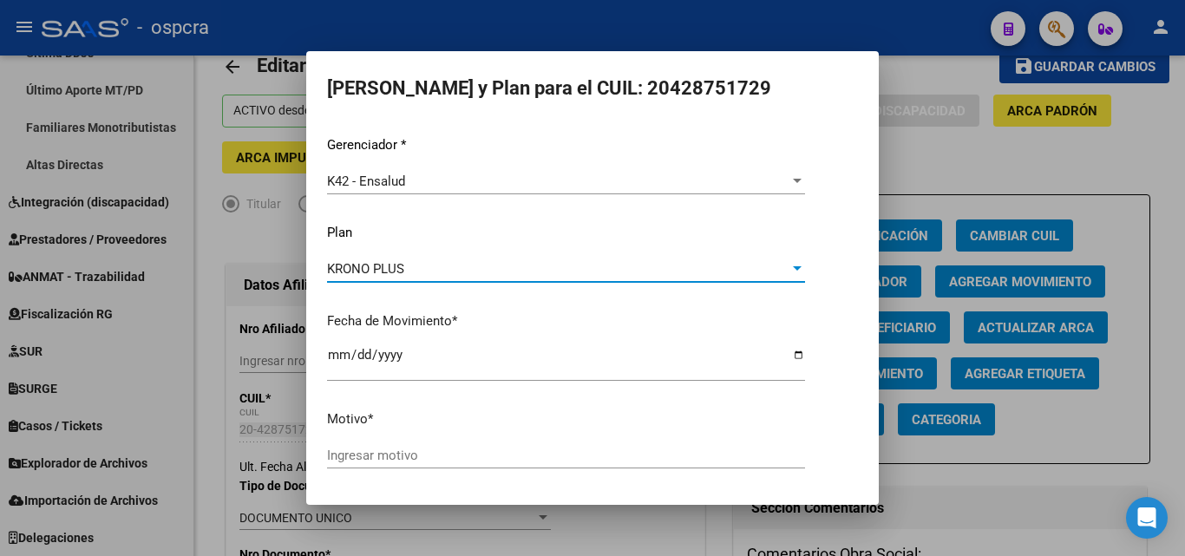
click at [390, 456] on input "Ingresar motivo" at bounding box center [566, 456] width 478 height 16
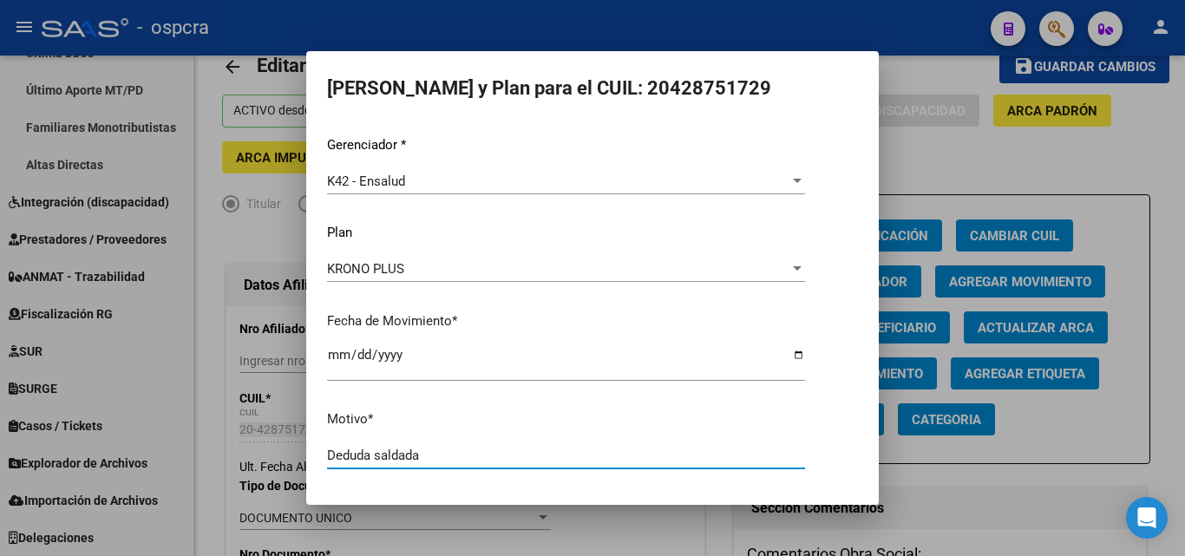
click at [356, 450] on input "Deduda saldada" at bounding box center [566, 456] width 478 height 16
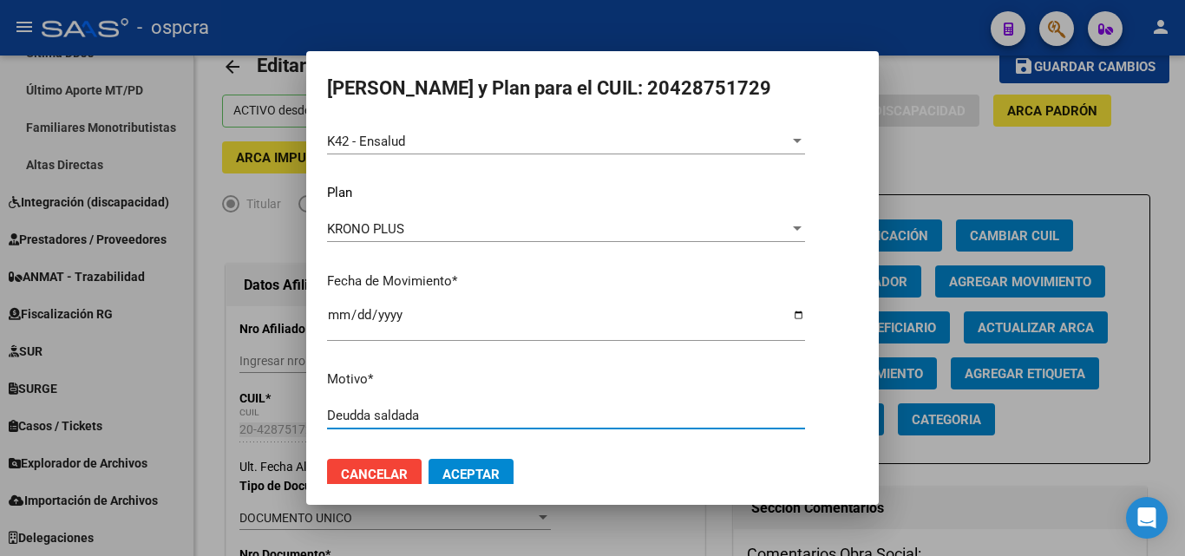
scroll to position [60, 0]
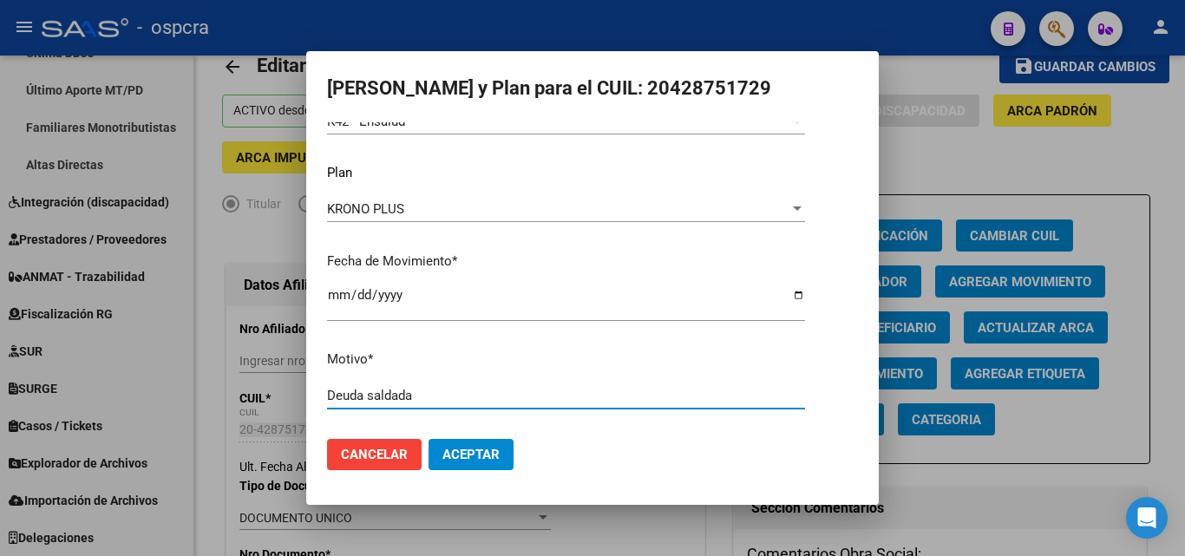
type input "Deuda saldada"
click at [490, 456] on span "Aceptar" at bounding box center [471, 455] width 57 height 16
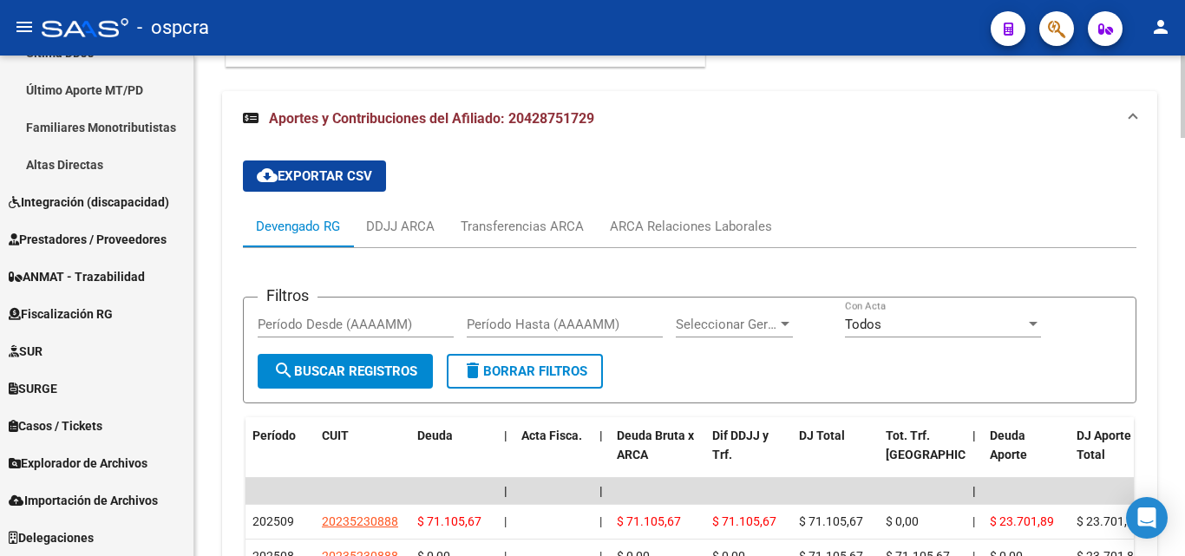
scroll to position [2214, 0]
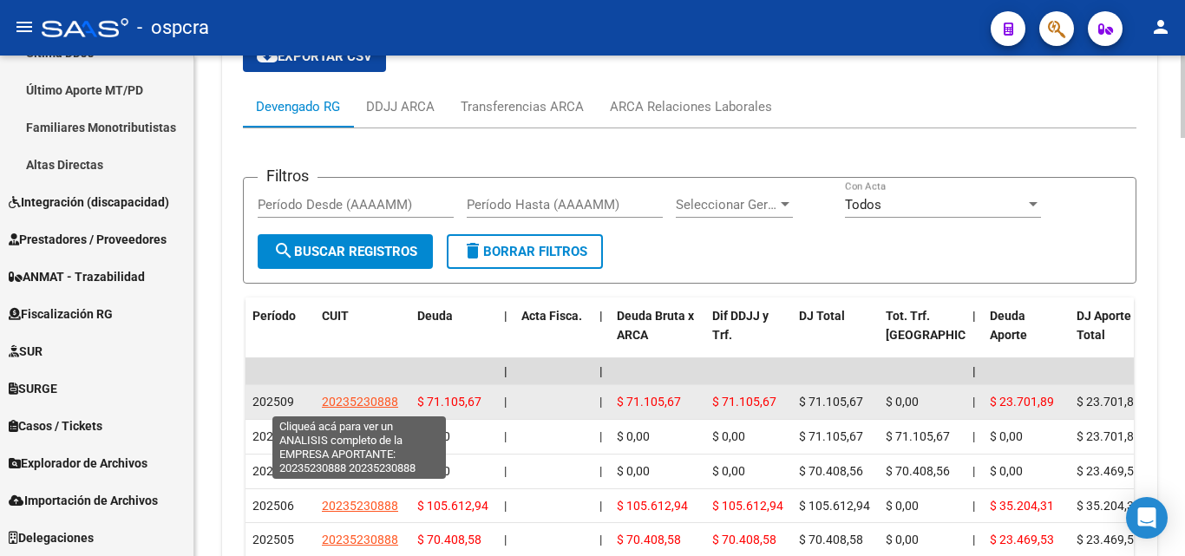
click at [363, 403] on span "20235230888" at bounding box center [360, 402] width 76 height 14
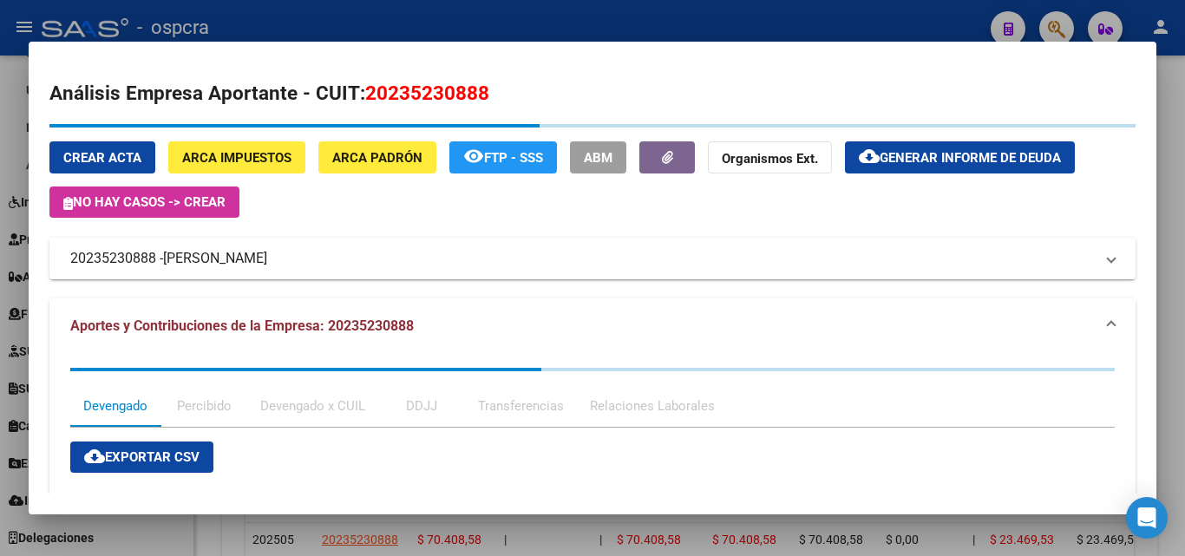
click at [277, 265] on div "Crear Acta ARCA Impuestos ARCA Padrón remove_red_eye FTP - SSS ABM Organismos E…" at bounding box center [592, 456] width 1086 height 664
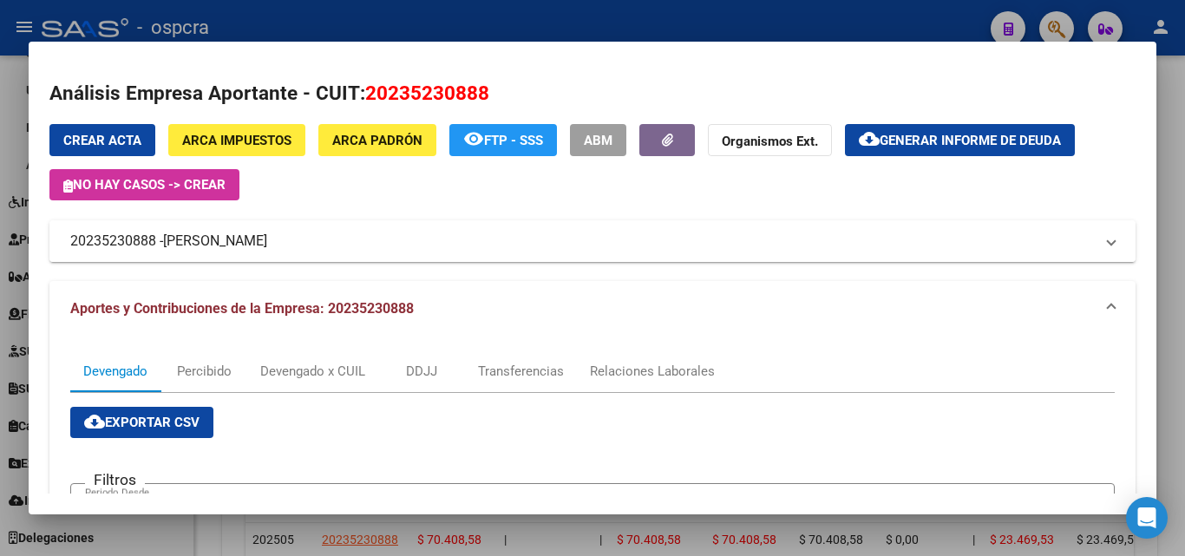
drag, startPoint x: 69, startPoint y: 237, endPoint x: 156, endPoint y: 245, distance: 87.1
click at [156, 245] on mat-expansion-panel-header "20235230888 - [PERSON_NAME]" at bounding box center [592, 241] width 1086 height 42
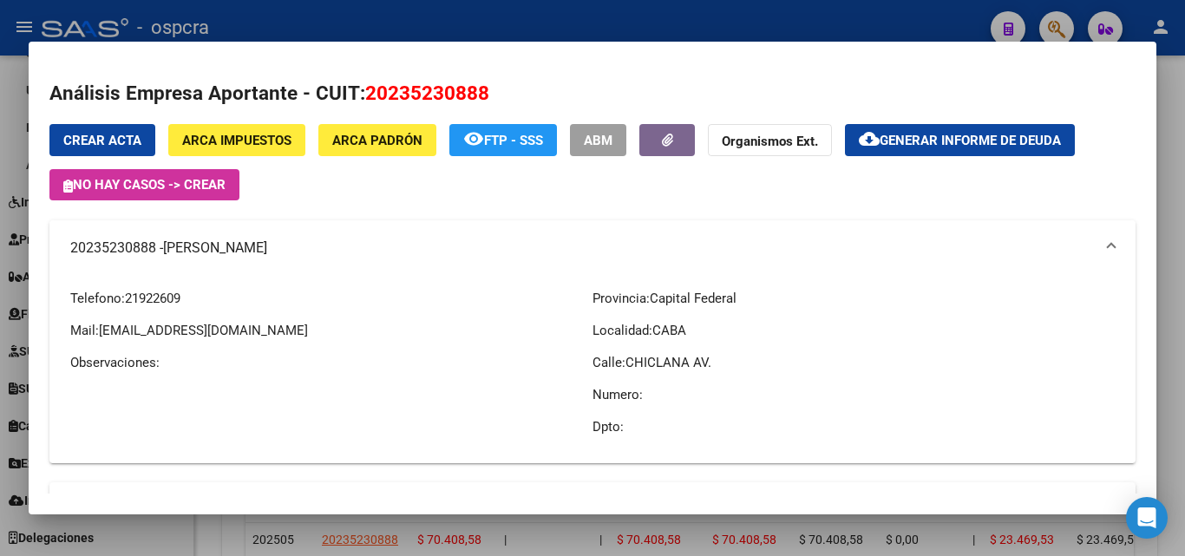
copy mat-panel-title "20235230888"
click at [0, 384] on div at bounding box center [592, 278] width 1185 height 556
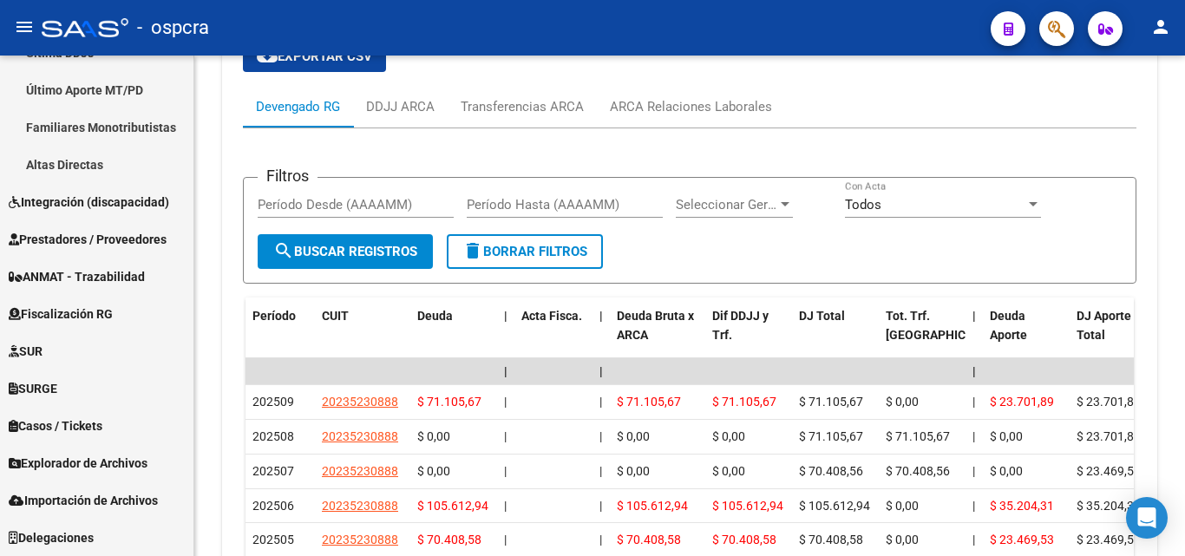
click at [1066, 15] on span "button" at bounding box center [1056, 29] width 17 height 36
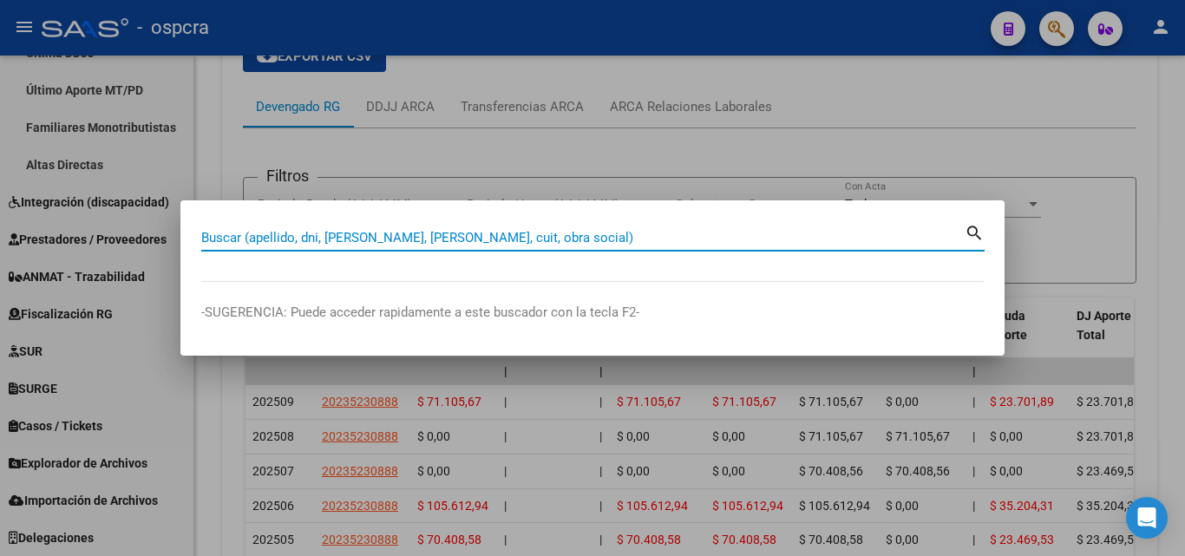
paste input "20235230888"
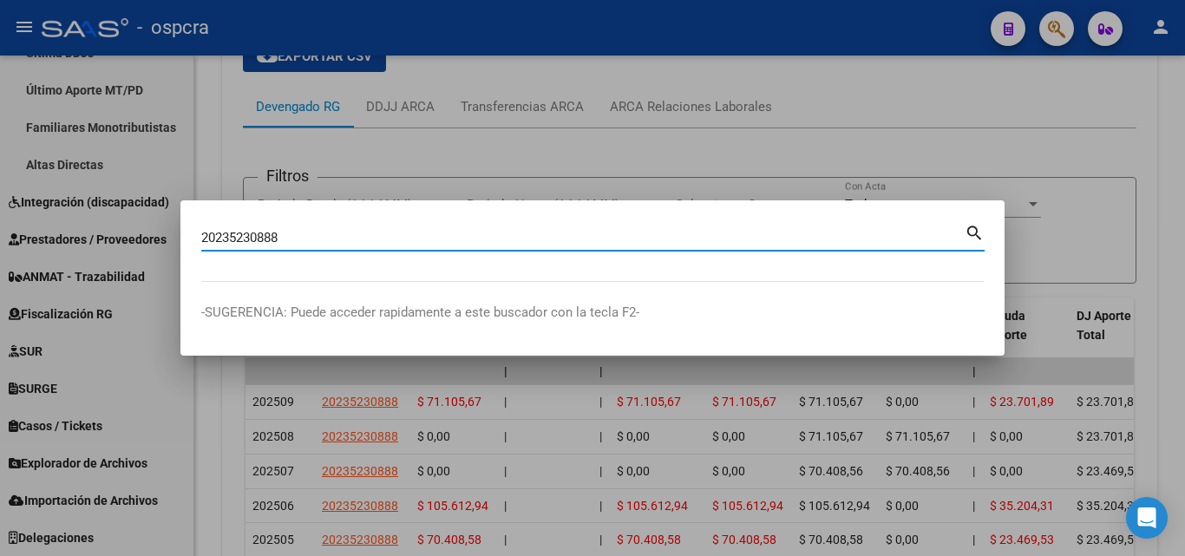
type input "20235230888"
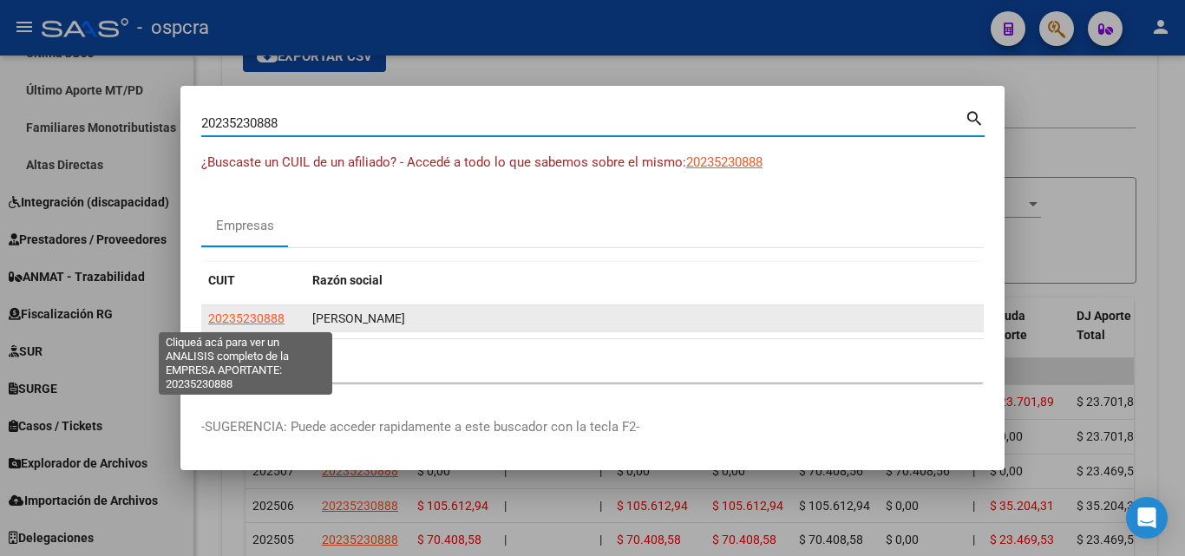
click at [263, 319] on span "20235230888" at bounding box center [246, 319] width 76 height 14
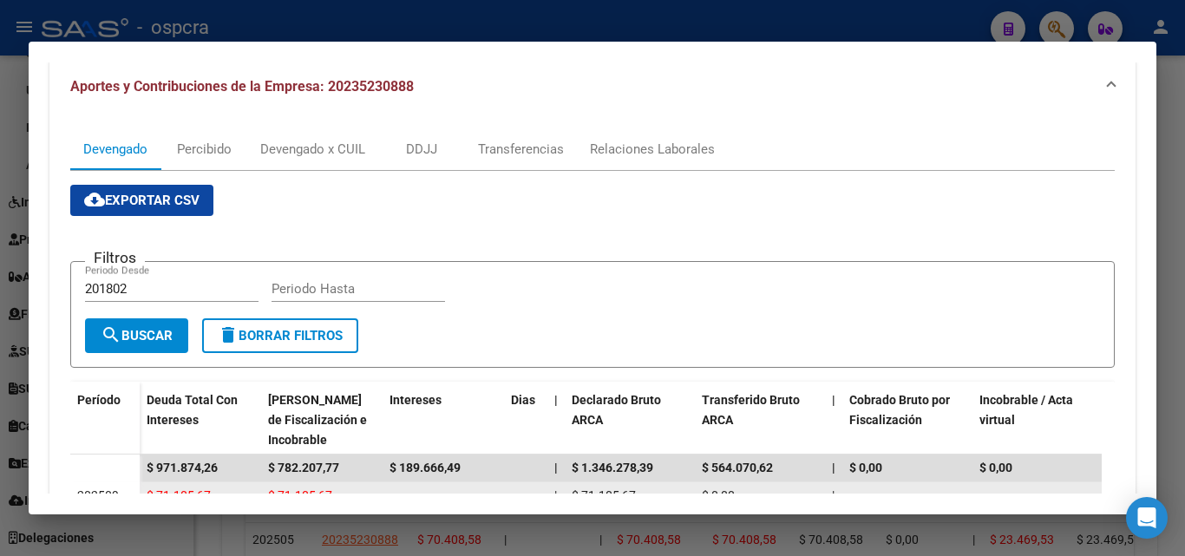
scroll to position [187, 0]
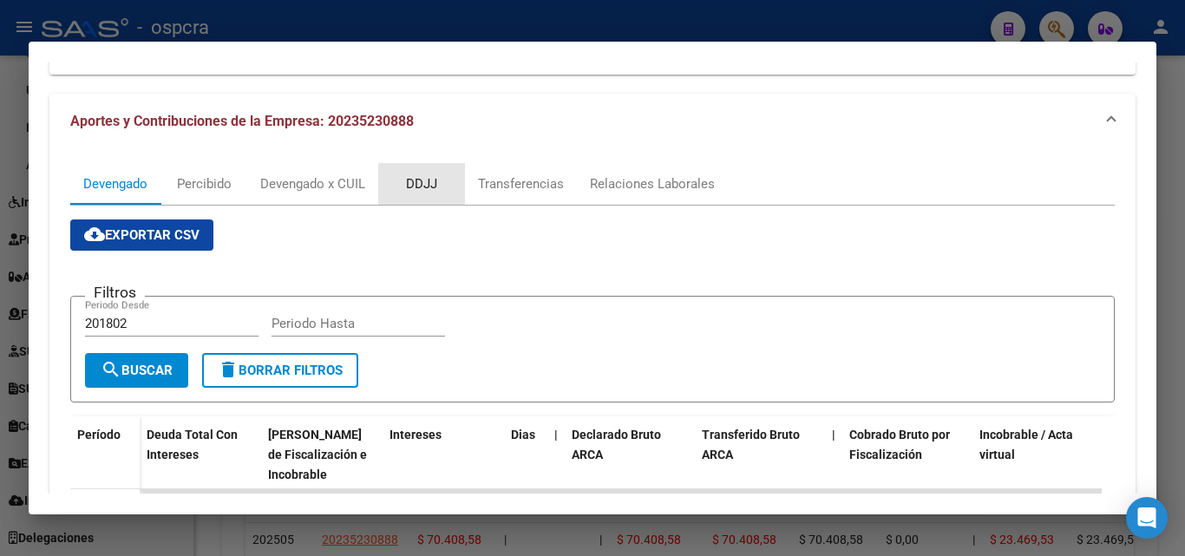
click at [419, 182] on div "DDJJ" at bounding box center [421, 183] width 31 height 19
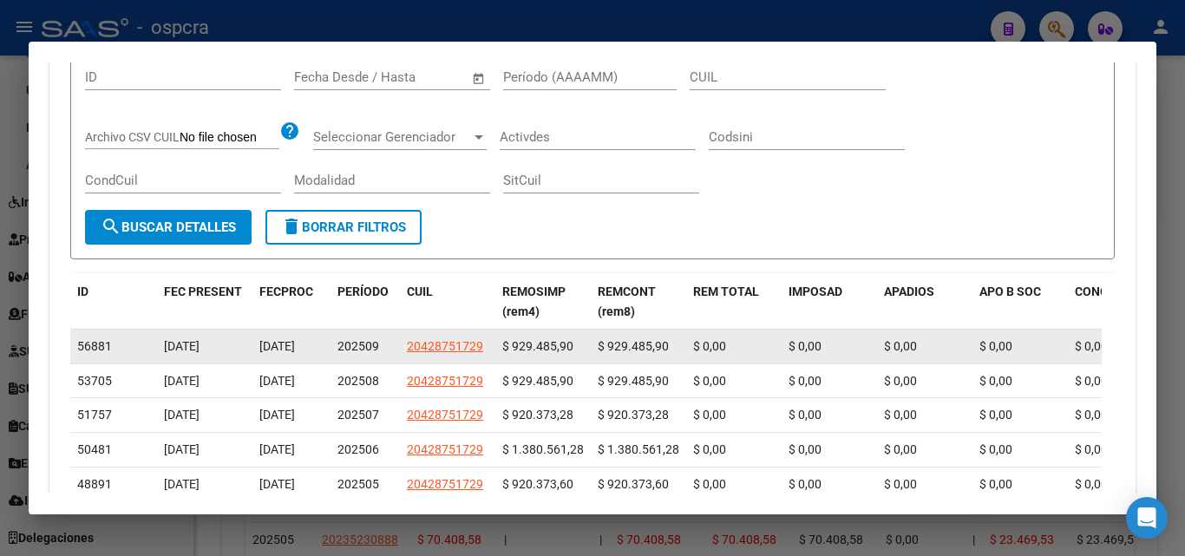
scroll to position [521, 0]
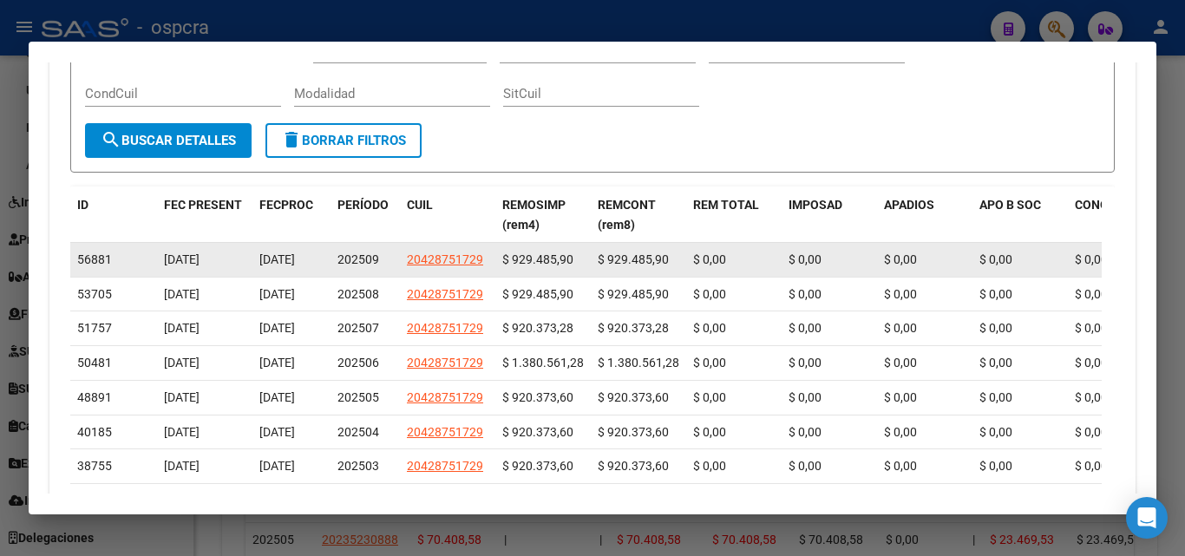
click at [458, 270] on app-link-go-to "20428751729" at bounding box center [445, 260] width 76 height 20
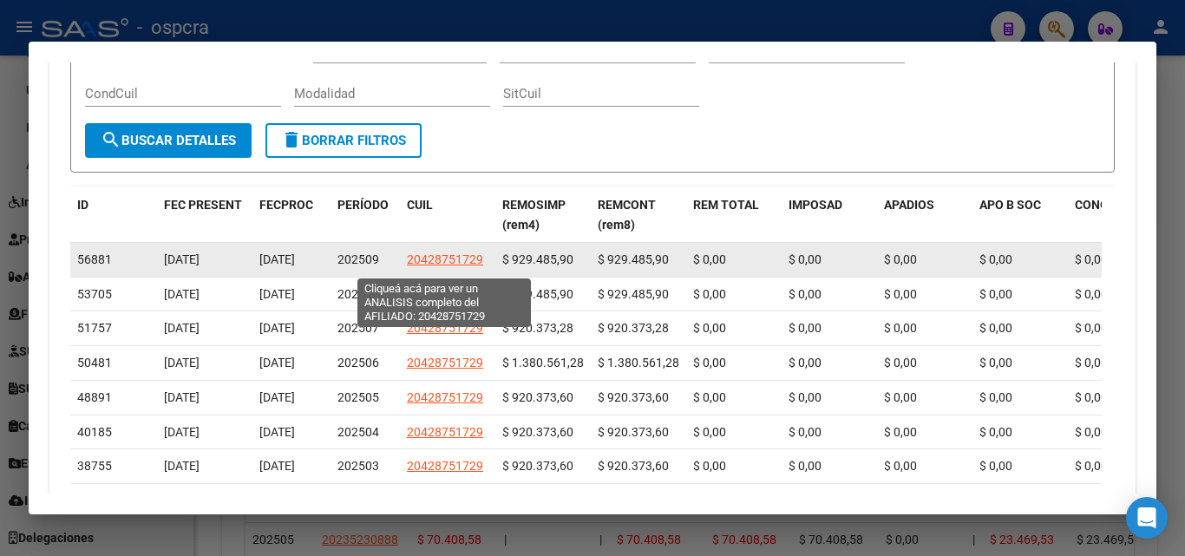
click at [460, 260] on span "20428751729" at bounding box center [445, 260] width 76 height 14
type textarea "20428751729"
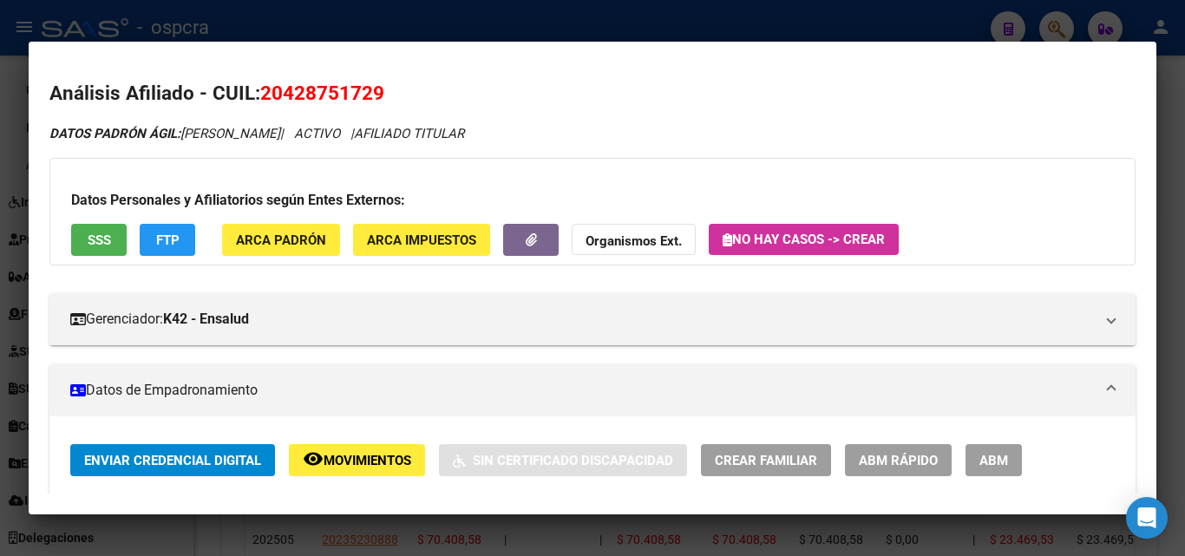
click at [0, 240] on div at bounding box center [592, 278] width 1185 height 556
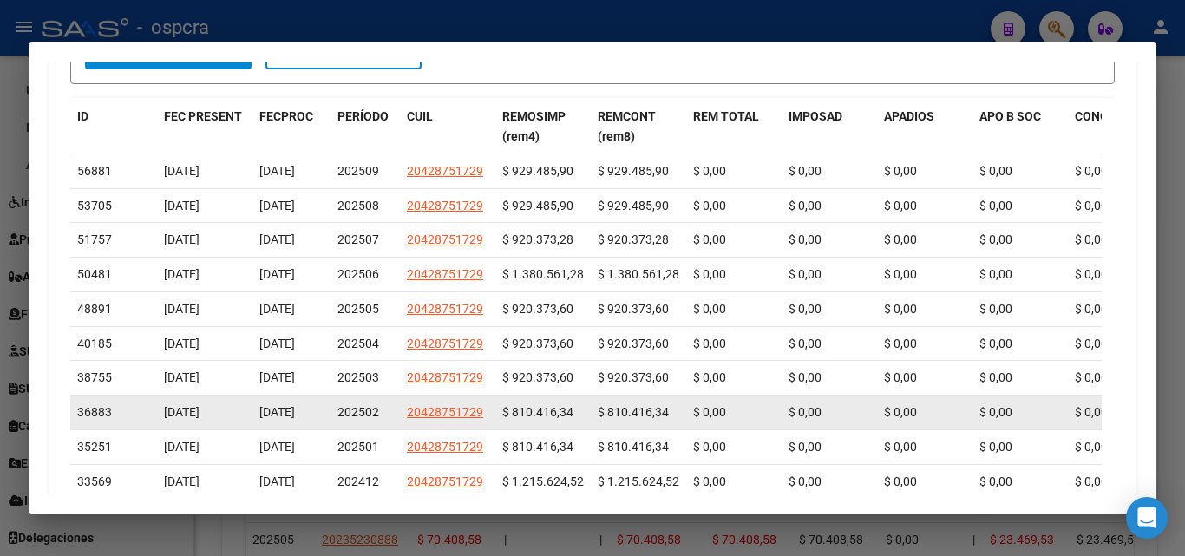
scroll to position [781, 0]
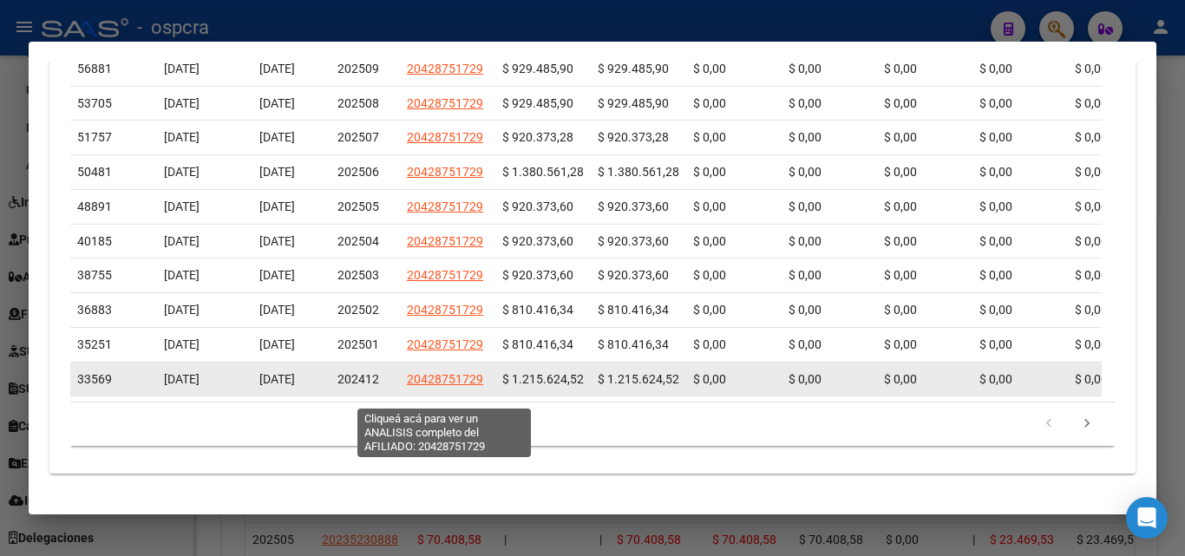
click at [452, 386] on span "20428751729" at bounding box center [445, 379] width 76 height 14
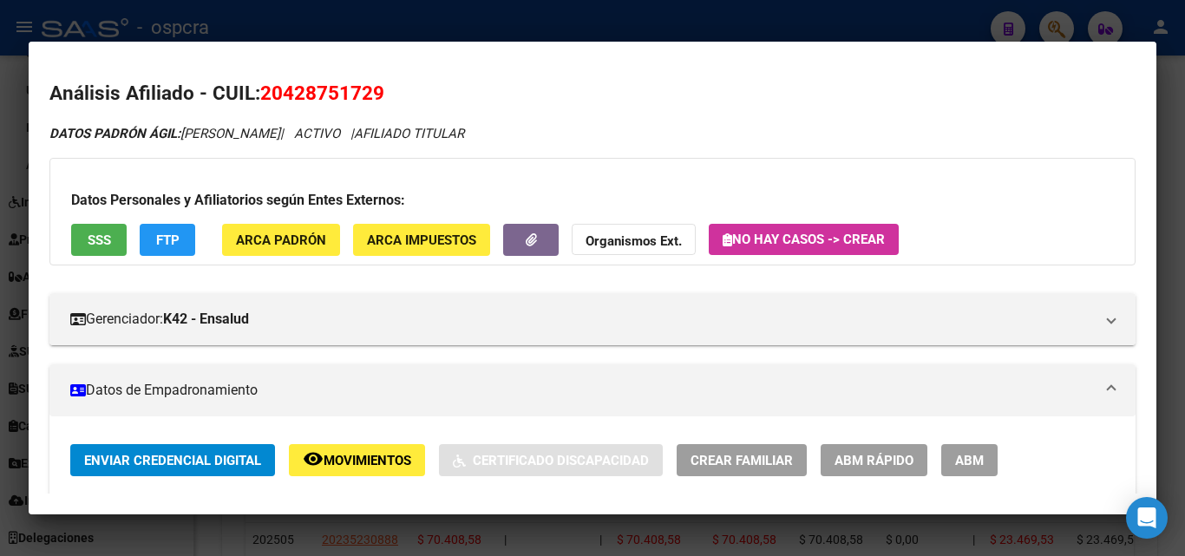
click at [0, 333] on div at bounding box center [592, 278] width 1185 height 556
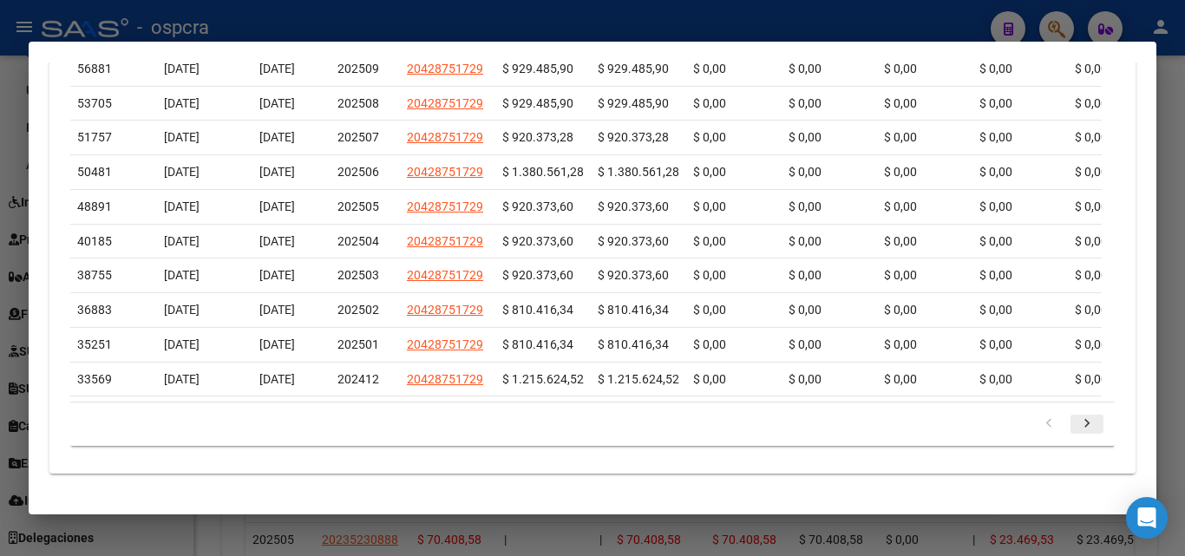
click at [1076, 423] on icon "go to next page" at bounding box center [1087, 426] width 23 height 21
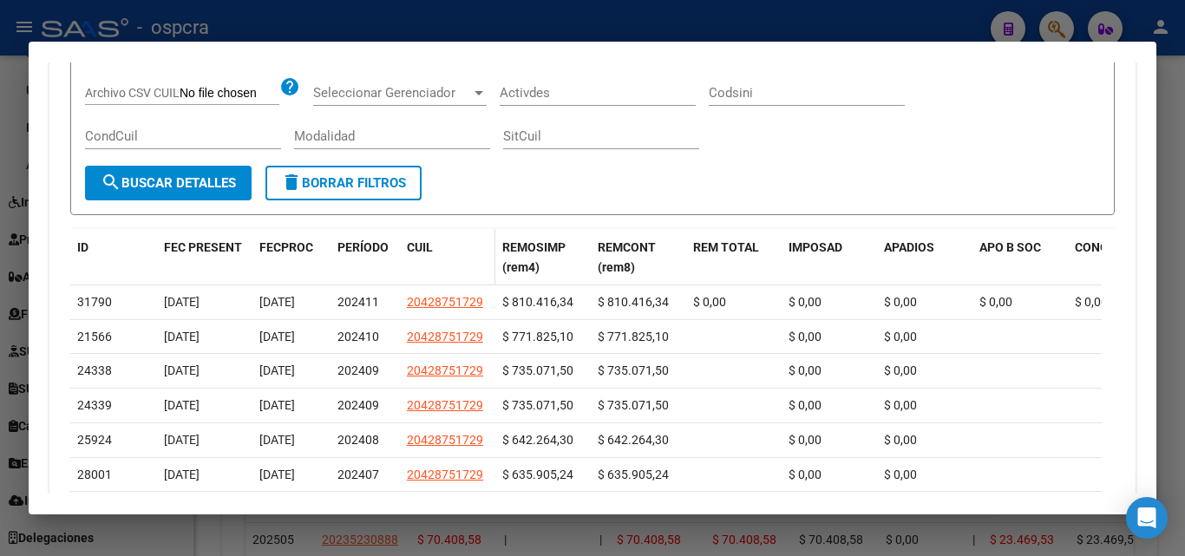
scroll to position [467, 0]
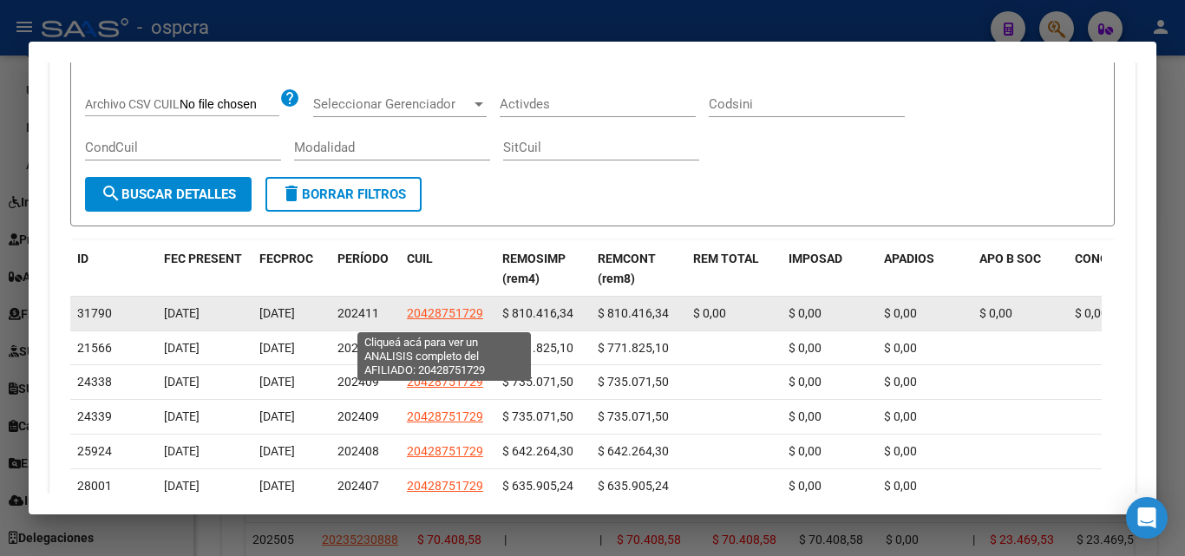
click at [463, 320] on span "20428751729" at bounding box center [445, 313] width 76 height 14
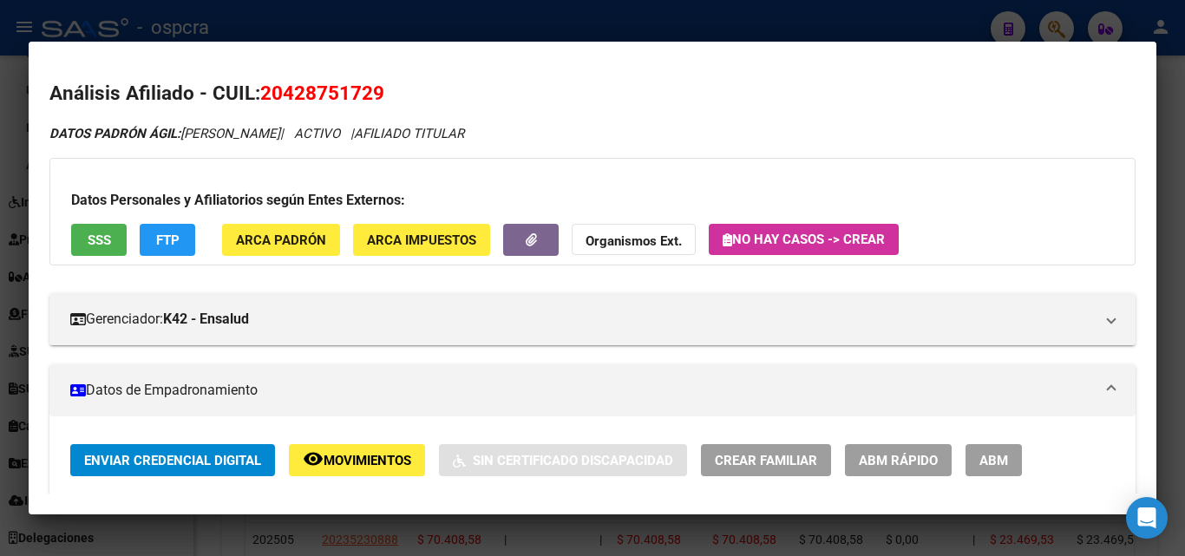
click at [29, 267] on mat-dialog-content "Análisis Afiliado - CUIL: 20428751729 DATOS PADRÓN ÁGIL: [PERSON_NAME] | ACTIVO…" at bounding box center [593, 277] width 1128 height 431
click at [0, 288] on div at bounding box center [592, 278] width 1185 height 556
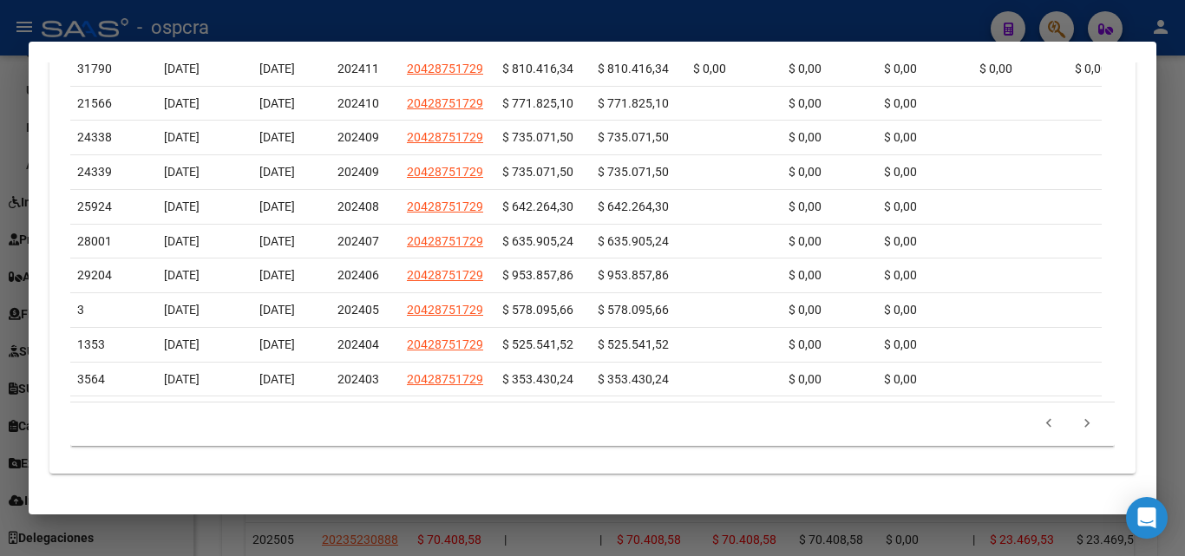
scroll to position [814, 0]
click at [1076, 421] on icon "go to next page" at bounding box center [1087, 426] width 23 height 21
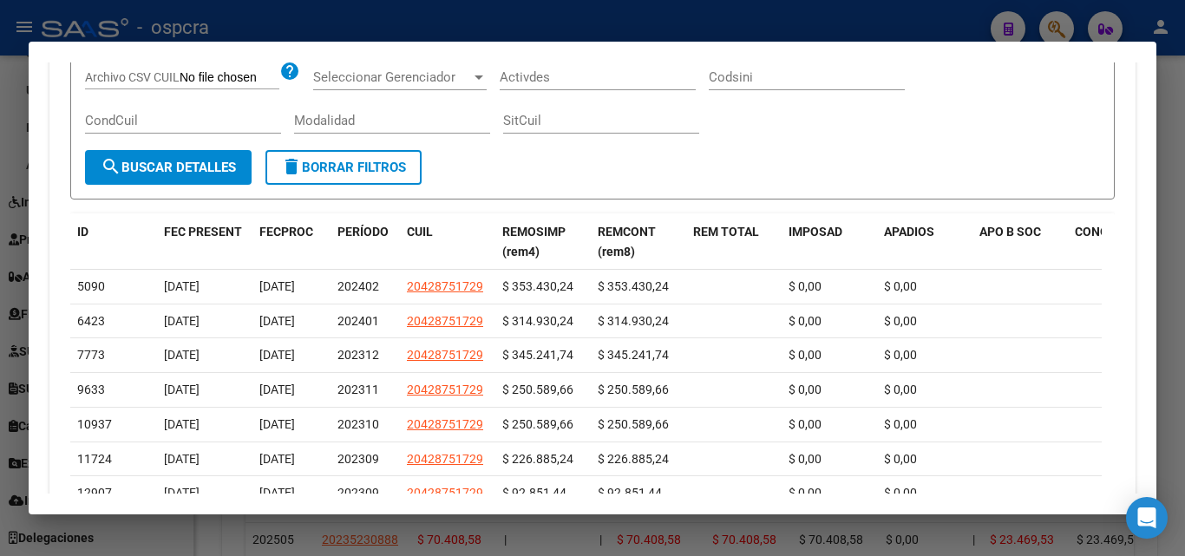
scroll to position [727, 0]
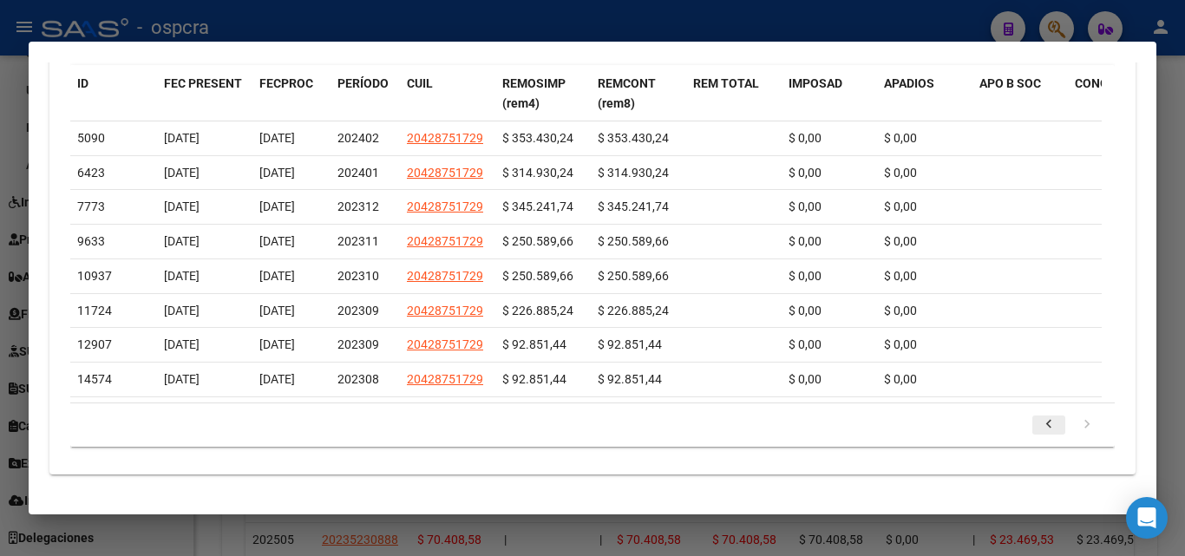
click at [1038, 423] on icon "go to previous page" at bounding box center [1049, 427] width 23 height 21
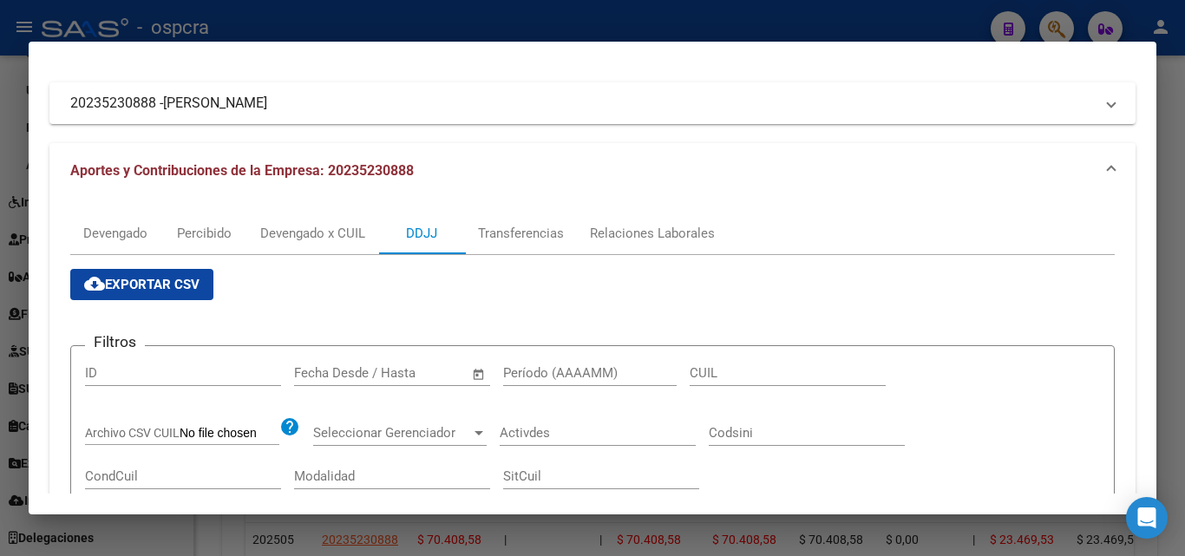
scroll to position [137, 0]
click at [345, 235] on div "Devengado x CUIL" at bounding box center [312, 234] width 105 height 19
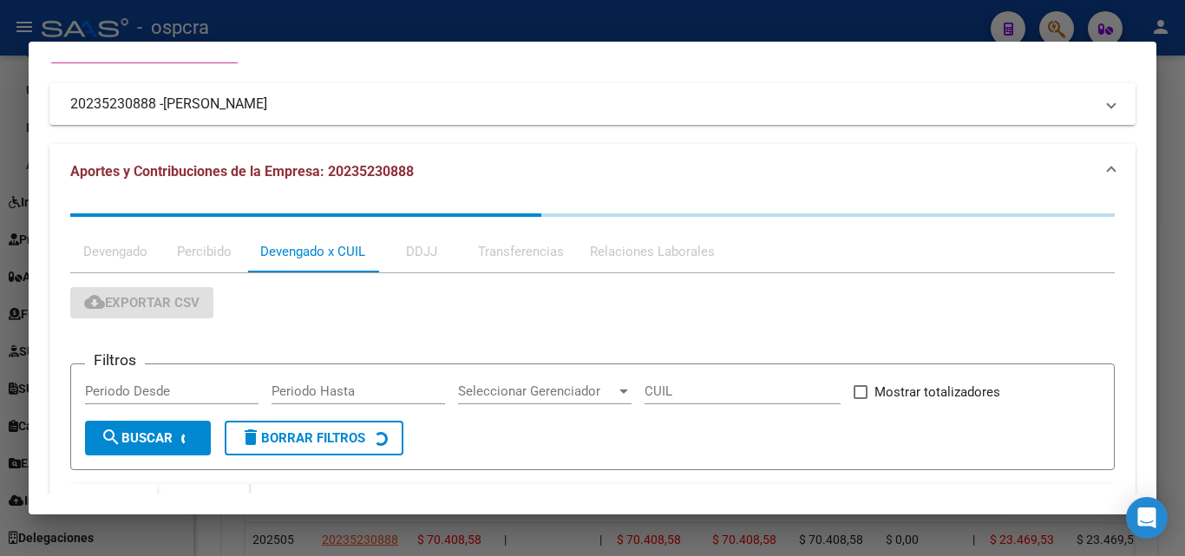
scroll to position [0, 0]
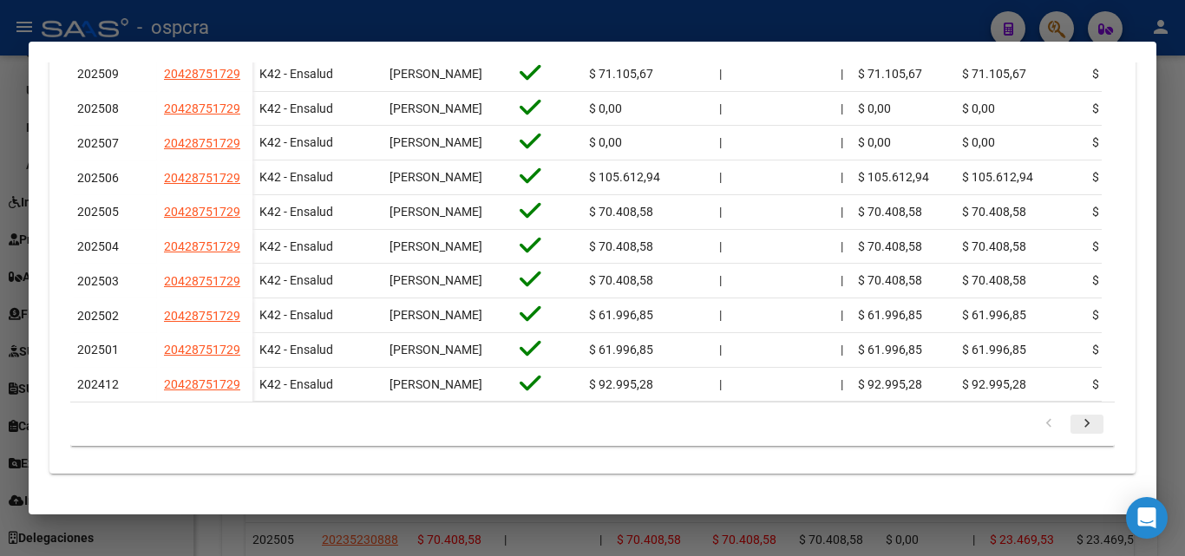
click at [1076, 430] on icon "go to next page" at bounding box center [1087, 426] width 23 height 21
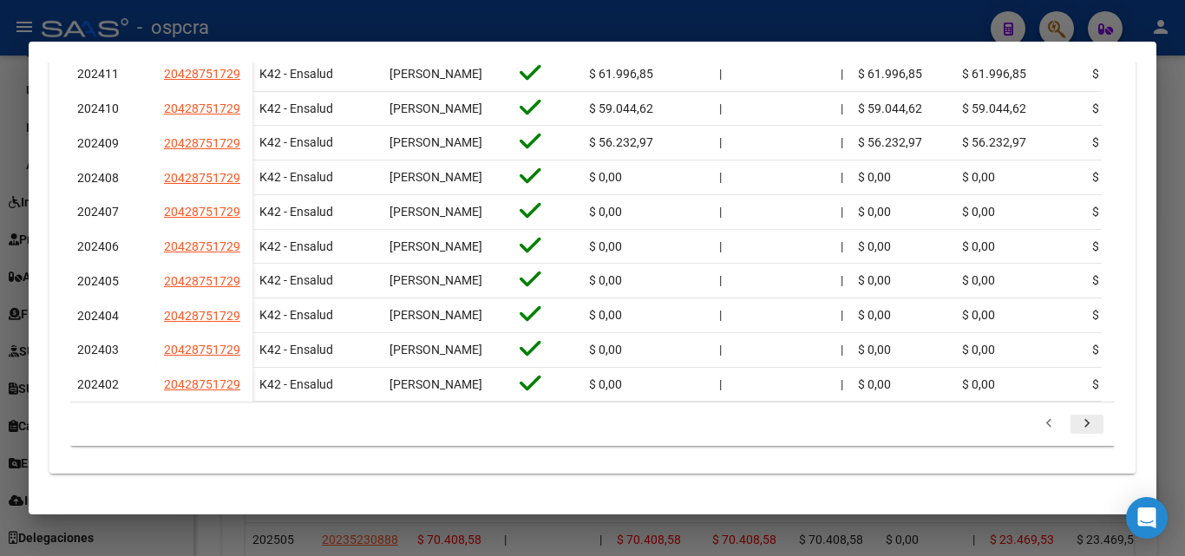
click at [1076, 430] on icon "go to next page" at bounding box center [1087, 426] width 23 height 21
